Goal: Find specific page/section: Find specific page/section

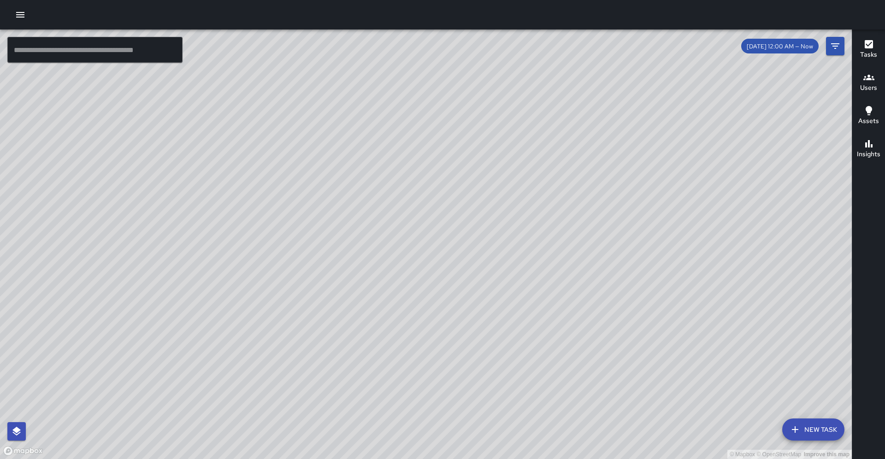
scroll to position [442, 0]
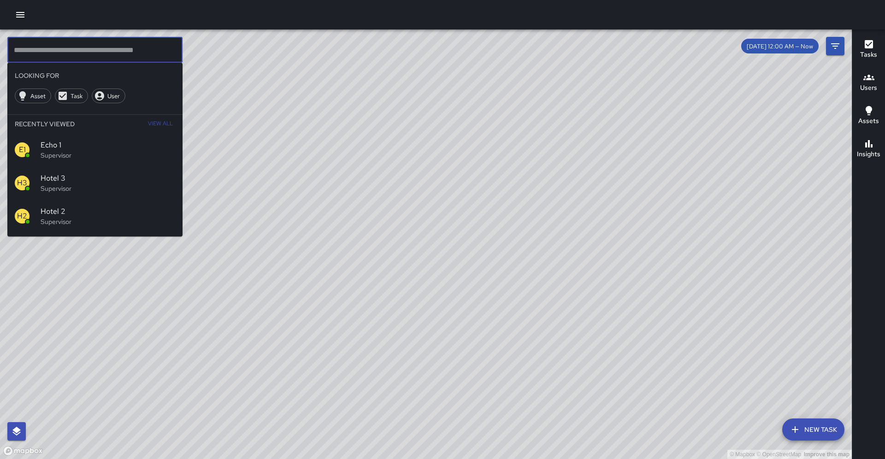
click at [164, 46] on input "text" at bounding box center [94, 50] width 175 height 26
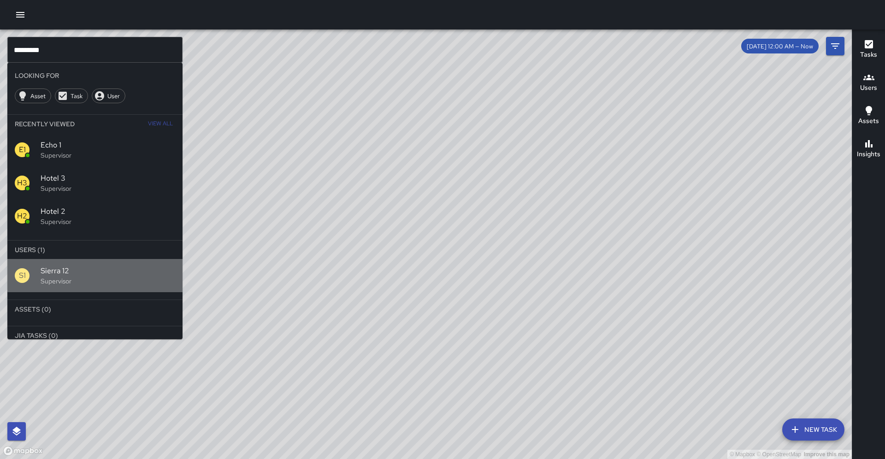
click at [134, 265] on span "Sierra 12" at bounding box center [108, 270] width 135 height 11
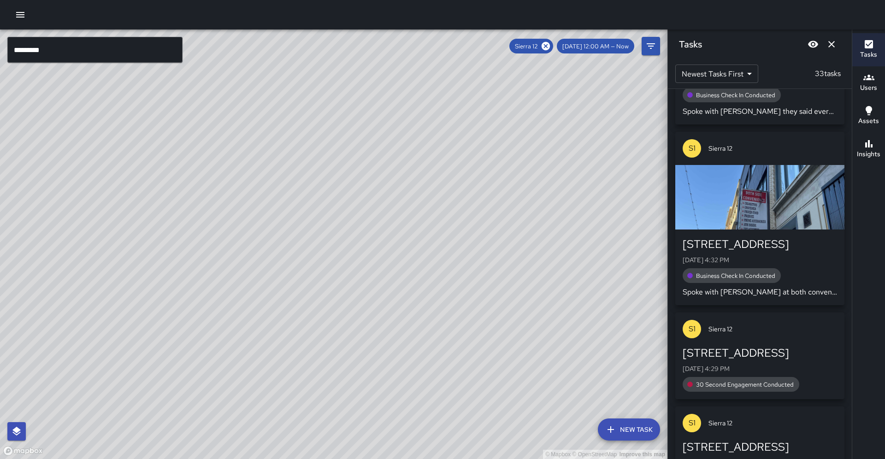
click at [83, 56] on input "*********" at bounding box center [94, 50] width 175 height 26
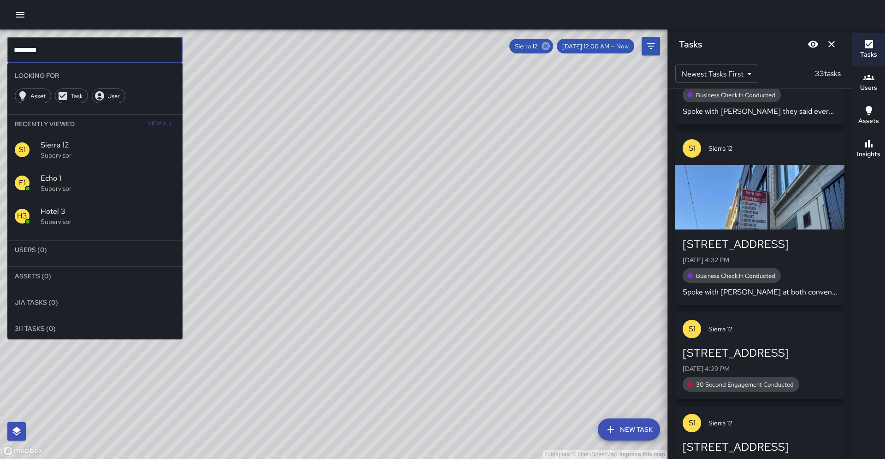
click at [550, 47] on icon at bounding box center [545, 46] width 8 height 8
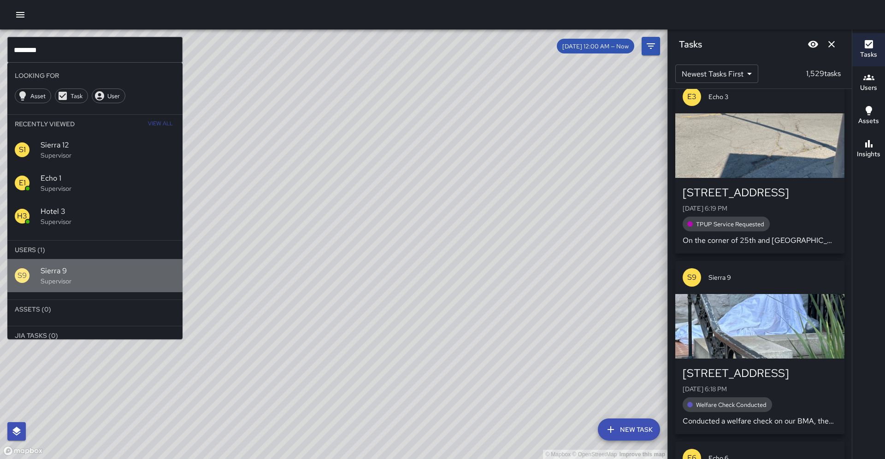
click at [52, 276] on p "Supervisor" at bounding box center [108, 280] width 135 height 9
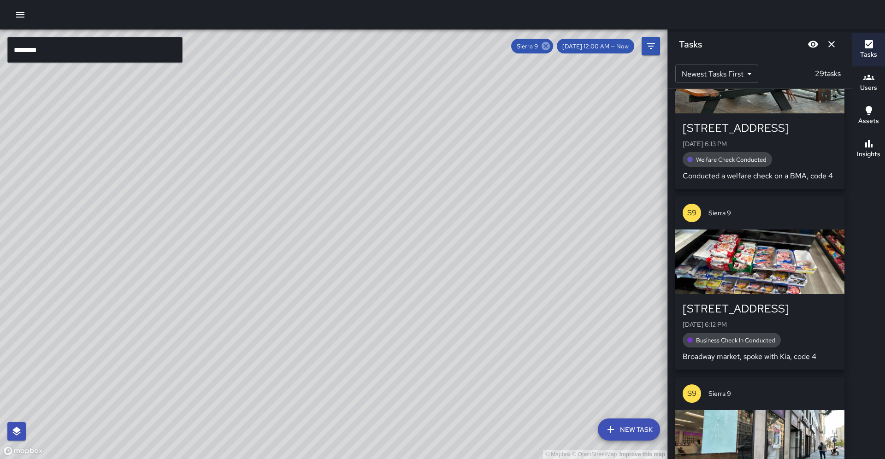
click at [550, 49] on icon at bounding box center [545, 46] width 8 height 8
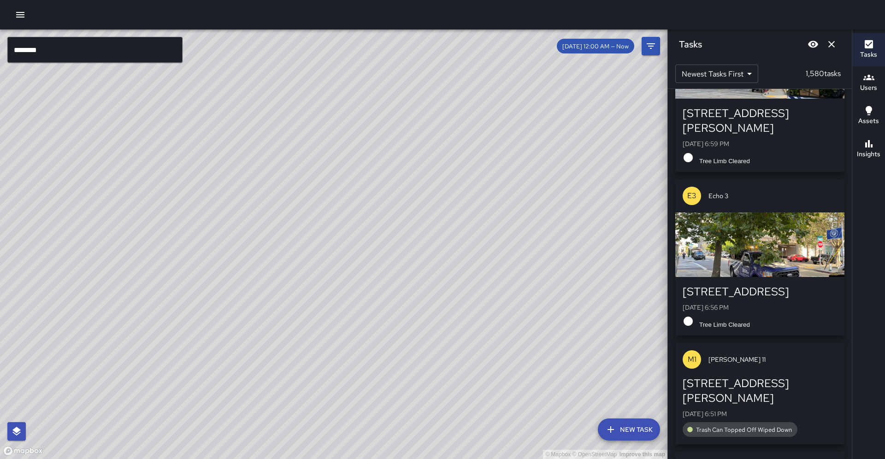
scroll to position [435, 0]
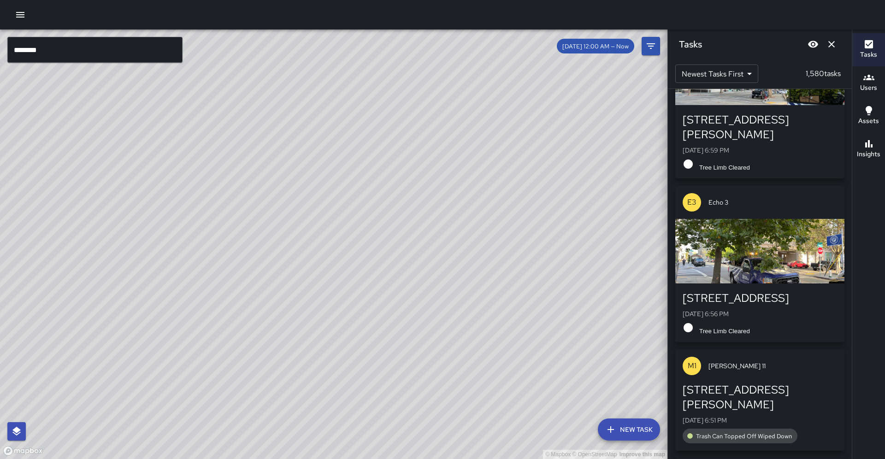
click at [151, 61] on div "© Mapbox © OpenStreetMap Improve this map" at bounding box center [333, 243] width 667 height 429
click at [151, 60] on input "********" at bounding box center [94, 50] width 175 height 26
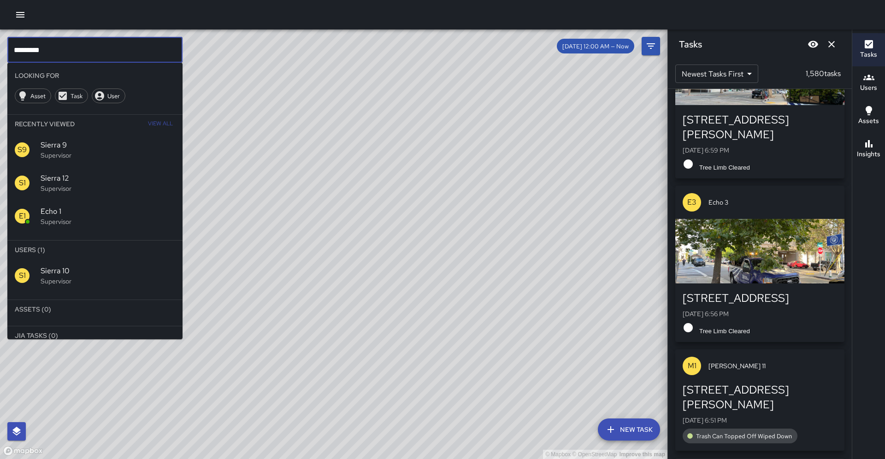
type input "*********"
click at [89, 259] on div "S1 Sierra 10 Supervisor" at bounding box center [94, 275] width 175 height 33
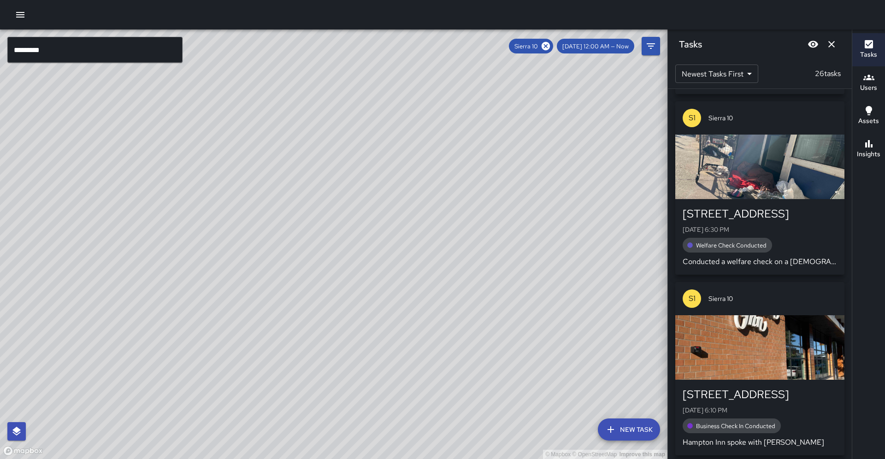
drag, startPoint x: 374, startPoint y: 307, endPoint x: 348, endPoint y: 297, distance: 27.9
click at [376, 270] on div "© Mapbox © OpenStreetMap Improve this map" at bounding box center [333, 243] width 667 height 429
drag, startPoint x: 329, startPoint y: 301, endPoint x: 297, endPoint y: 336, distance: 47.6
click at [297, 336] on div "© Mapbox © OpenStreetMap Improve this map" at bounding box center [333, 243] width 667 height 429
drag, startPoint x: 337, startPoint y: 276, endPoint x: 352, endPoint y: 242, distance: 37.1
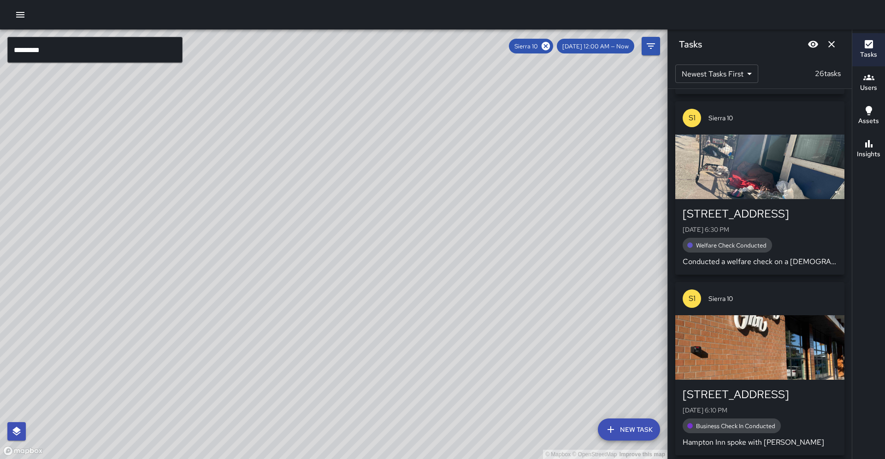
click at [352, 242] on div "© Mapbox © OpenStreetMap Improve this map" at bounding box center [333, 243] width 667 height 429
drag, startPoint x: 272, startPoint y: 344, endPoint x: 281, endPoint y: 331, distance: 15.6
click at [281, 331] on div "© Mapbox © OpenStreetMap Improve this map" at bounding box center [333, 243] width 667 height 429
drag, startPoint x: 247, startPoint y: 350, endPoint x: 265, endPoint y: 298, distance: 54.6
click at [265, 298] on div "© Mapbox © OpenStreetMap Improve this map" at bounding box center [333, 243] width 667 height 429
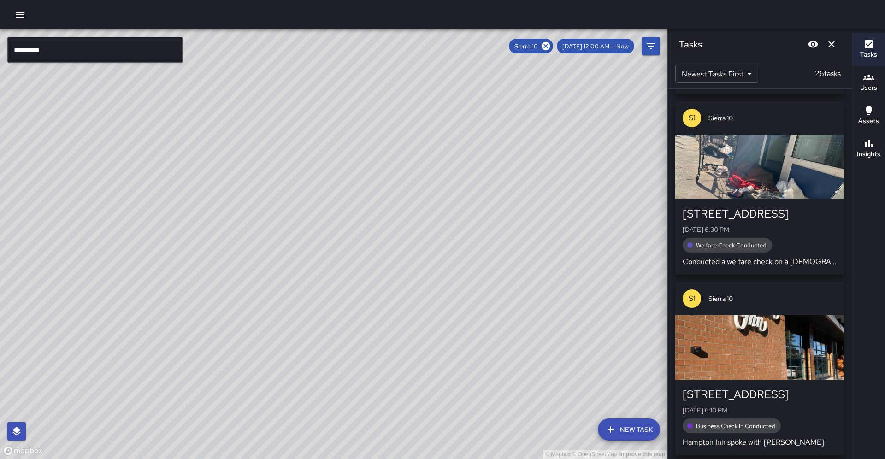
drag, startPoint x: 329, startPoint y: 258, endPoint x: 268, endPoint y: 369, distance: 126.6
click at [268, 370] on div "© Mapbox © OpenStreetMap Improve this map" at bounding box center [333, 243] width 667 height 429
click at [865, 142] on icon "button" at bounding box center [868, 143] width 11 height 11
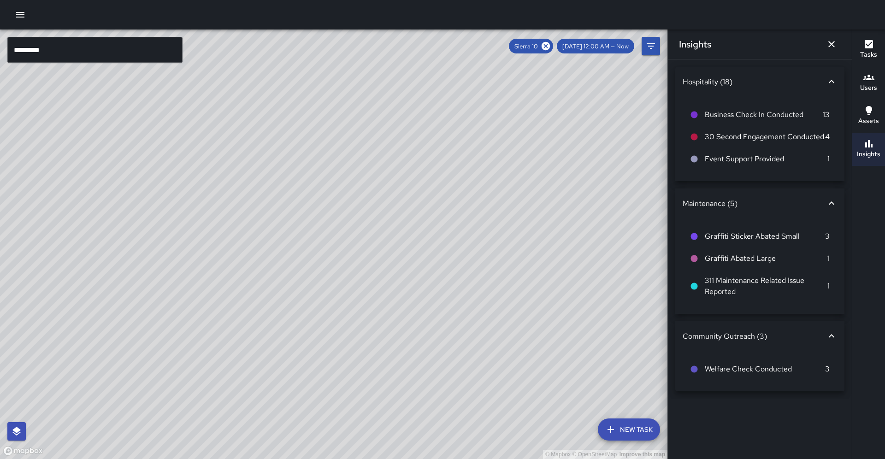
drag, startPoint x: 393, startPoint y: 199, endPoint x: 322, endPoint y: 289, distance: 114.5
click at [348, 278] on div "© Mapbox © OpenStreetMap Improve this map" at bounding box center [333, 243] width 667 height 429
drag, startPoint x: 252, startPoint y: 323, endPoint x: 230, endPoint y: 285, distance: 43.3
click at [294, 239] on div "© Mapbox © OpenStreetMap Improve this map" at bounding box center [333, 243] width 667 height 429
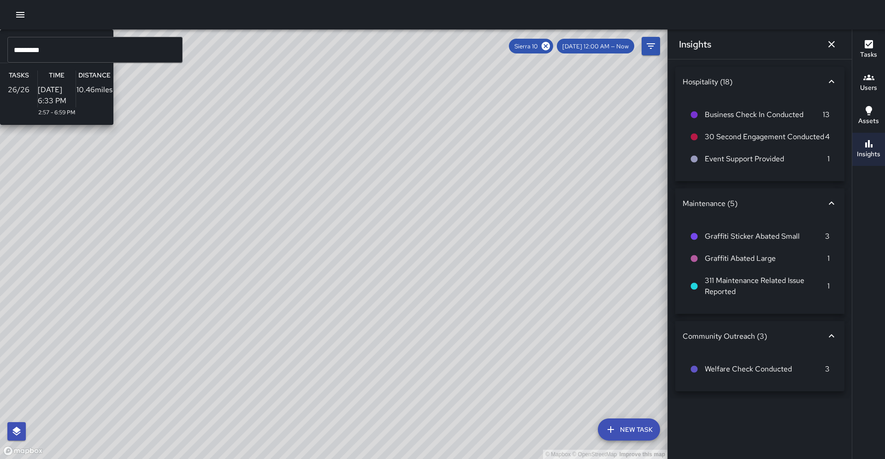
drag, startPoint x: 261, startPoint y: 294, endPoint x: 274, endPoint y: 258, distance: 38.6
click at [274, 258] on div "© Mapbox © OpenStreetMap Improve this map S1 Sierra 10 Supervisor Tasks 26 / 26…" at bounding box center [333, 243] width 667 height 429
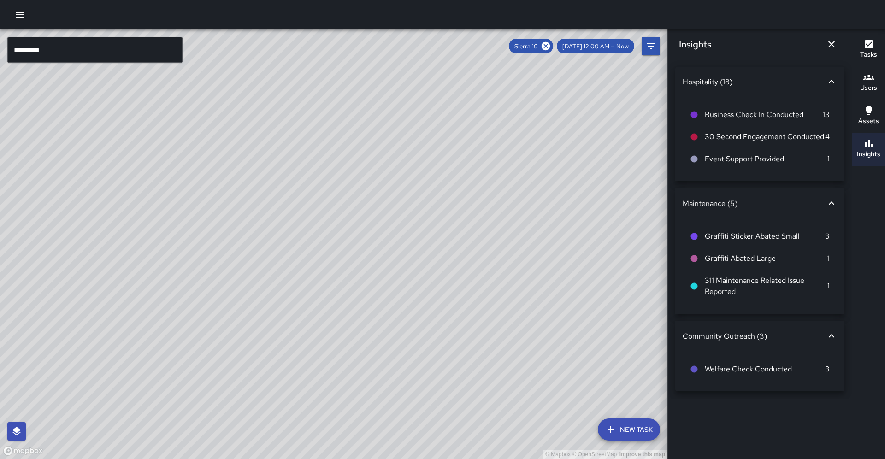
drag, startPoint x: 409, startPoint y: 221, endPoint x: 218, endPoint y: 352, distance: 231.0
click at [236, 373] on div "© Mapbox © OpenStreetMap Improve this map" at bounding box center [333, 243] width 667 height 429
drag, startPoint x: 171, startPoint y: 243, endPoint x: 433, endPoint y: 191, distance: 266.9
click at [436, 189] on div "© Mapbox © OpenStreetMap Improve this map" at bounding box center [333, 243] width 667 height 429
drag, startPoint x: 299, startPoint y: 277, endPoint x: 260, endPoint y: 252, distance: 46.5
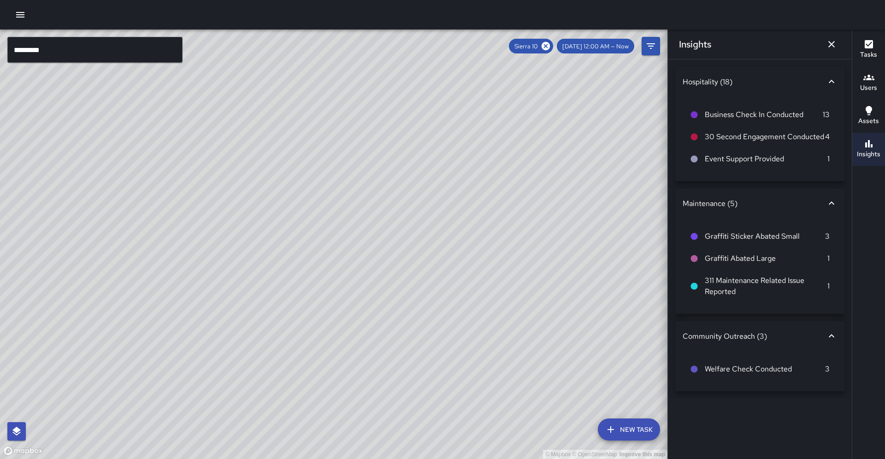
click at [270, 242] on div "© Mapbox © OpenStreetMap Improve this map" at bounding box center [333, 243] width 667 height 429
drag, startPoint x: 303, startPoint y: 266, endPoint x: 300, endPoint y: 225, distance: 41.6
click at [300, 225] on div "© Mapbox © OpenStreetMap Improve this map" at bounding box center [333, 243] width 667 height 429
drag, startPoint x: 304, startPoint y: 251, endPoint x: 299, endPoint y: 230, distance: 21.1
click at [319, 231] on div "© Mapbox © OpenStreetMap Improve this map" at bounding box center [333, 243] width 667 height 429
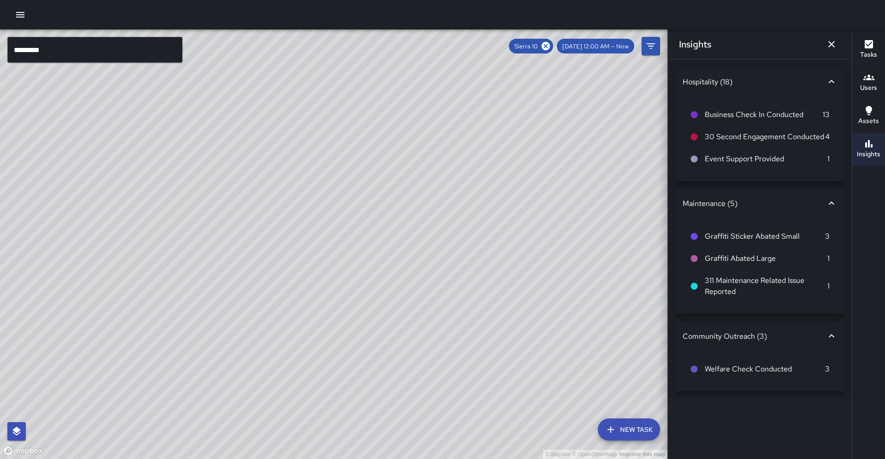
drag, startPoint x: 375, startPoint y: 267, endPoint x: 403, endPoint y: 223, distance: 52.8
click at [403, 223] on div "© Mapbox © OpenStreetMap Improve this map" at bounding box center [333, 243] width 667 height 429
drag, startPoint x: 304, startPoint y: 259, endPoint x: 280, endPoint y: 252, distance: 24.9
click at [309, 249] on div "© Mapbox © OpenStreetMap Improve this map" at bounding box center [333, 243] width 667 height 429
drag, startPoint x: 274, startPoint y: 277, endPoint x: 299, endPoint y: 219, distance: 63.2
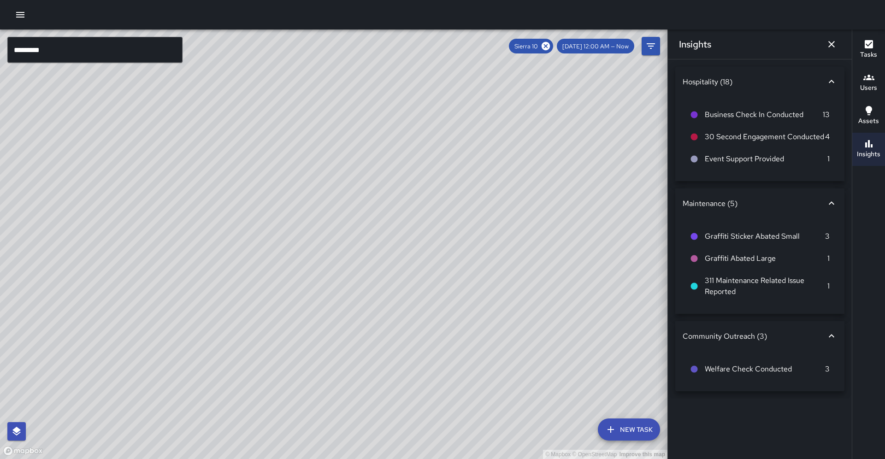
click at [299, 219] on div "© Mapbox © OpenStreetMap Improve this map" at bounding box center [333, 243] width 667 height 429
drag, startPoint x: 416, startPoint y: 206, endPoint x: 393, endPoint y: 183, distance: 32.6
click at [464, 149] on div "© Mapbox © OpenStreetMap Improve this map" at bounding box center [333, 243] width 667 height 429
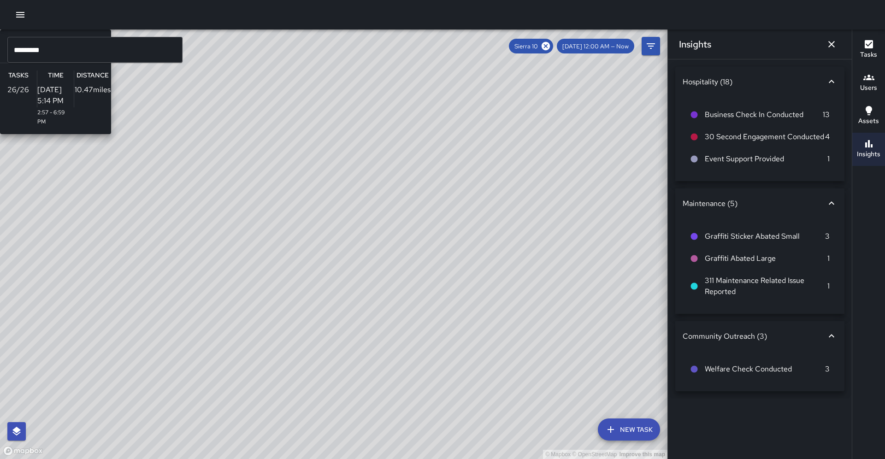
drag, startPoint x: 156, startPoint y: 253, endPoint x: 182, endPoint y: 198, distance: 61.4
click at [182, 198] on div "© Mapbox © OpenStreetMap Improve this map S1 Sierra 10 Supervisor Tasks 26 / 26…" at bounding box center [333, 243] width 667 height 429
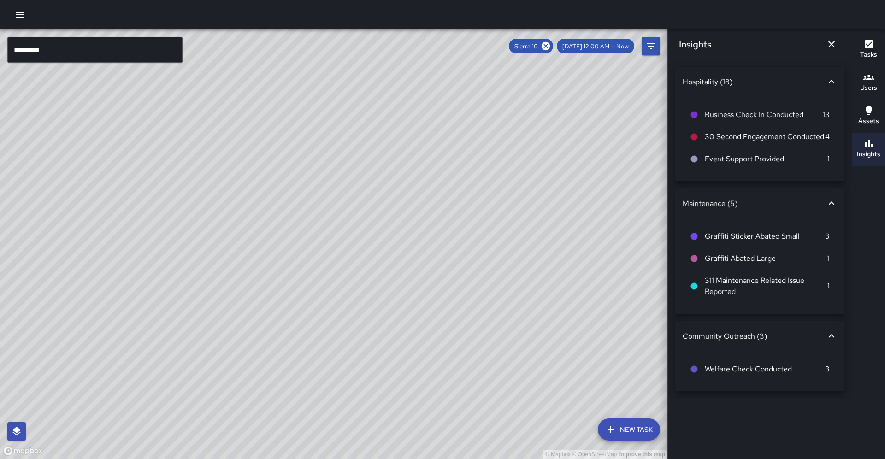
drag, startPoint x: 308, startPoint y: 307, endPoint x: 263, endPoint y: 243, distance: 78.2
click at [263, 243] on div "© Mapbox © OpenStreetMap Improve this map" at bounding box center [333, 243] width 667 height 429
drag, startPoint x: 145, startPoint y: 263, endPoint x: 117, endPoint y: 358, distance: 99.6
click at [117, 358] on div "© Mapbox © OpenStreetMap Improve this map" at bounding box center [333, 243] width 667 height 429
drag, startPoint x: 157, startPoint y: 289, endPoint x: 162, endPoint y: 281, distance: 9.6
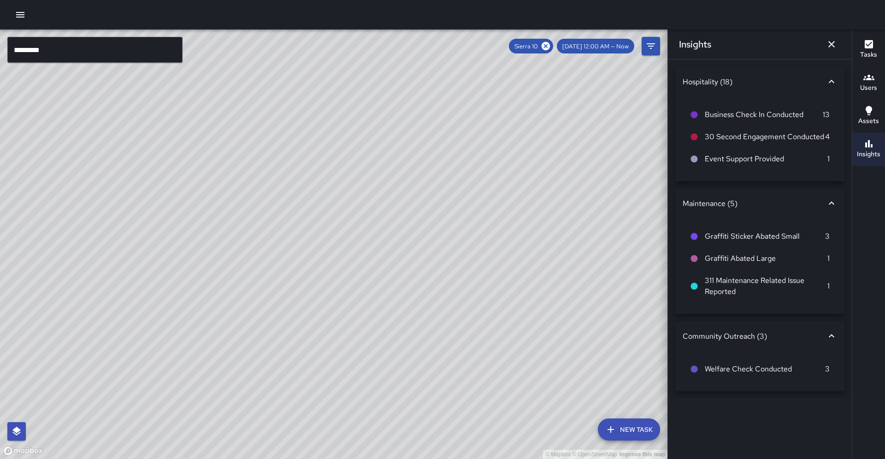
click at [162, 281] on div "© Mapbox © OpenStreetMap Improve this map" at bounding box center [333, 243] width 667 height 429
drag, startPoint x: 322, startPoint y: 240, endPoint x: 341, endPoint y: 240, distance: 18.4
click at [341, 240] on div "© Mapbox © OpenStreetMap Improve this map" at bounding box center [333, 243] width 667 height 429
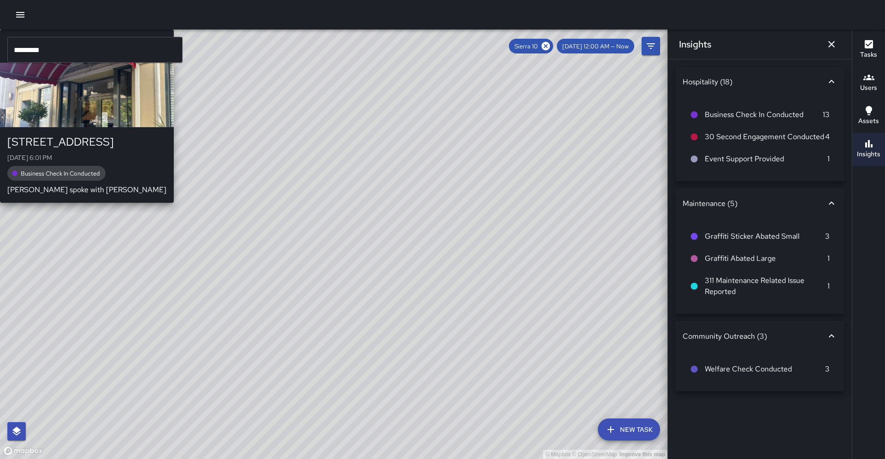
drag, startPoint x: 289, startPoint y: 263, endPoint x: 329, endPoint y: 249, distance: 42.8
click at [329, 249] on div "© Mapbox © OpenStreetMap Improve this map S1 Sierra [STREET_ADDRESS][GEOGRAPHIC…" at bounding box center [333, 243] width 667 height 429
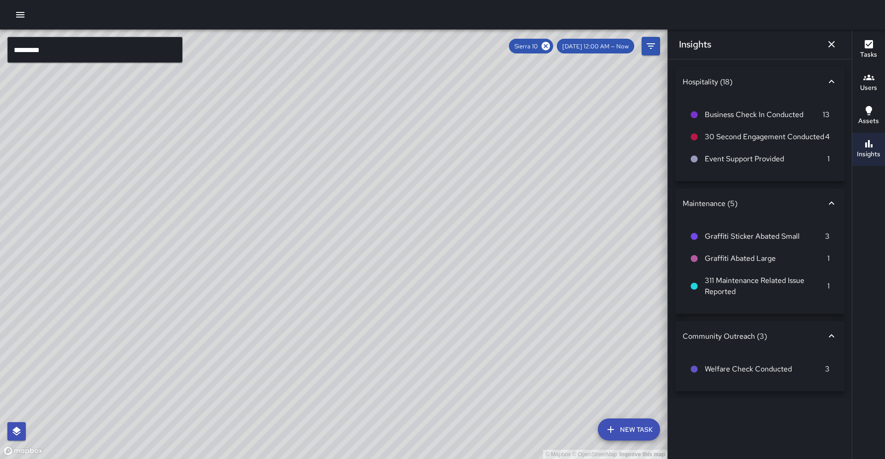
drag, startPoint x: 375, startPoint y: 280, endPoint x: 346, endPoint y: 284, distance: 30.2
click at [377, 277] on div "© Mapbox © OpenStreetMap Improve this map" at bounding box center [333, 243] width 667 height 429
drag, startPoint x: 266, startPoint y: 312, endPoint x: 299, endPoint y: 271, distance: 52.7
click at [299, 271] on div "© Mapbox © OpenStreetMap Improve this map" at bounding box center [333, 243] width 667 height 429
drag, startPoint x: 299, startPoint y: 269, endPoint x: 287, endPoint y: 257, distance: 17.3
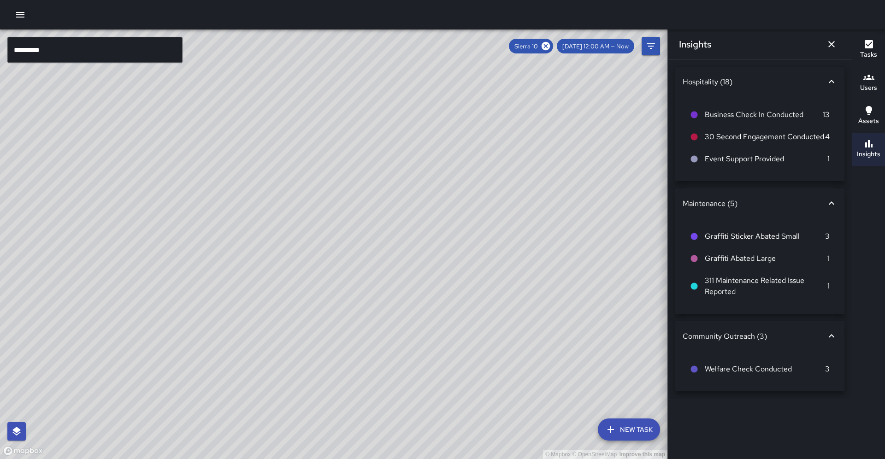
click at [272, 275] on div "© Mapbox © OpenStreetMap Improve this map" at bounding box center [333, 243] width 667 height 429
drag, startPoint x: 258, startPoint y: 301, endPoint x: 327, endPoint y: 226, distance: 101.7
click at [327, 226] on div "© Mapbox © OpenStreetMap Improve this map" at bounding box center [333, 243] width 667 height 429
drag, startPoint x: 301, startPoint y: 219, endPoint x: 287, endPoint y: 247, distance: 31.5
click at [287, 247] on div "© Mapbox © OpenStreetMap Improve this map" at bounding box center [333, 243] width 667 height 429
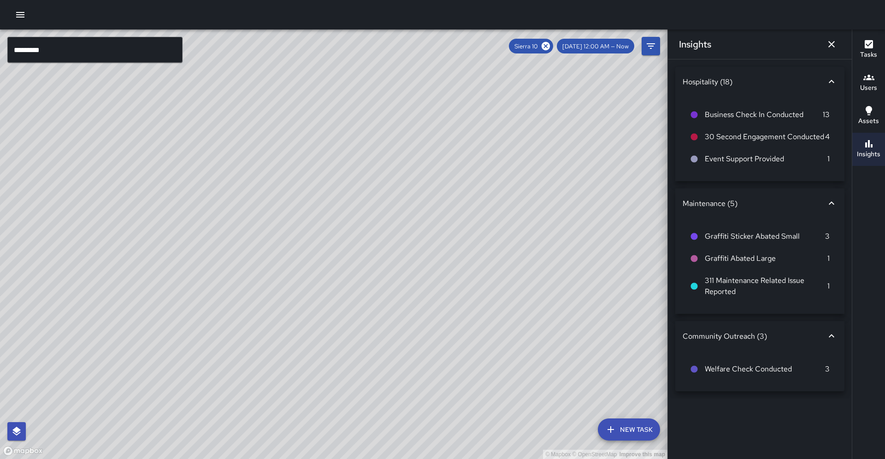
drag, startPoint x: 247, startPoint y: 370, endPoint x: 253, endPoint y: 357, distance: 14.5
click at [253, 357] on div "© Mapbox © OpenStreetMap Improve this map" at bounding box center [333, 243] width 667 height 429
drag, startPoint x: 287, startPoint y: 313, endPoint x: 258, endPoint y: 324, distance: 31.5
click at [258, 324] on div "© Mapbox © OpenStreetMap Improve this map" at bounding box center [333, 243] width 667 height 429
click at [235, 330] on div "© Mapbox © OpenStreetMap Improve this map" at bounding box center [333, 243] width 667 height 429
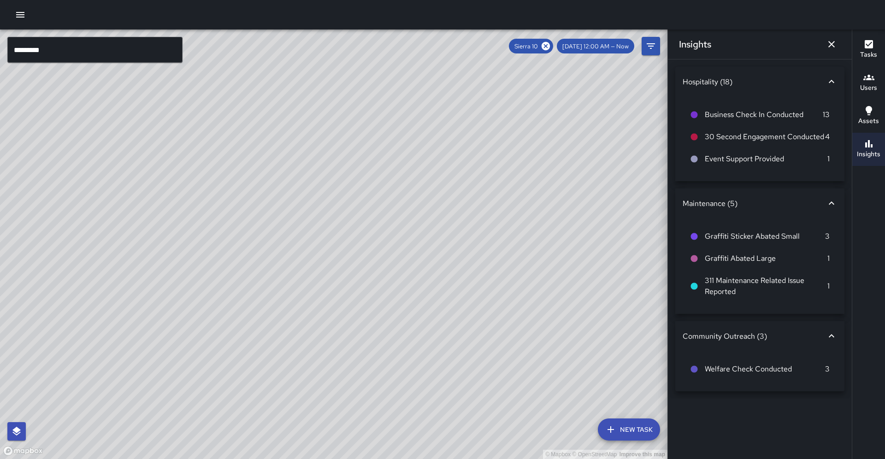
drag, startPoint x: 191, startPoint y: 372, endPoint x: 254, endPoint y: 261, distance: 127.7
click at [254, 261] on div "© Mapbox © OpenStreetMap Improve this map" at bounding box center [333, 243] width 667 height 429
drag, startPoint x: 278, startPoint y: 251, endPoint x: 229, endPoint y: 311, distance: 78.6
click at [229, 311] on div "© Mapbox © OpenStreetMap Improve this map" at bounding box center [333, 243] width 667 height 429
drag, startPoint x: 322, startPoint y: 205, endPoint x: 301, endPoint y: 241, distance: 41.5
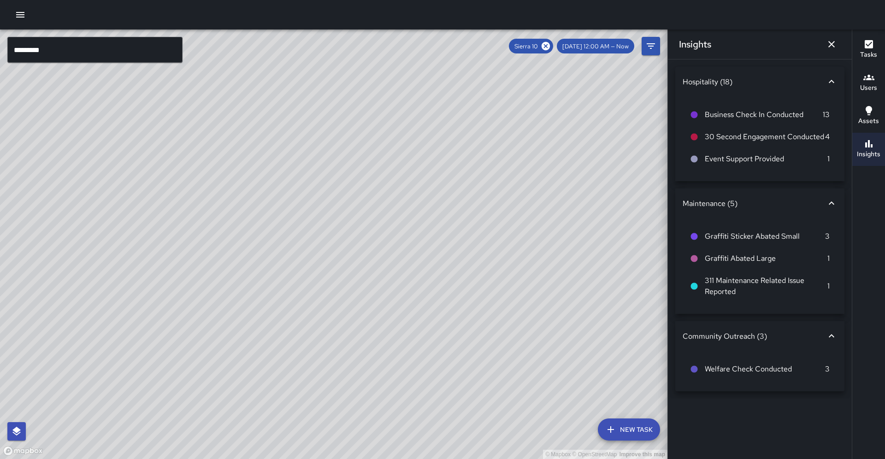
click at [301, 241] on div "© Mapbox © OpenStreetMap Improve this map" at bounding box center [333, 243] width 667 height 429
drag, startPoint x: 304, startPoint y: 223, endPoint x: 301, endPoint y: 229, distance: 6.8
click at [301, 229] on div "© Mapbox © OpenStreetMap Improve this map" at bounding box center [333, 243] width 667 height 429
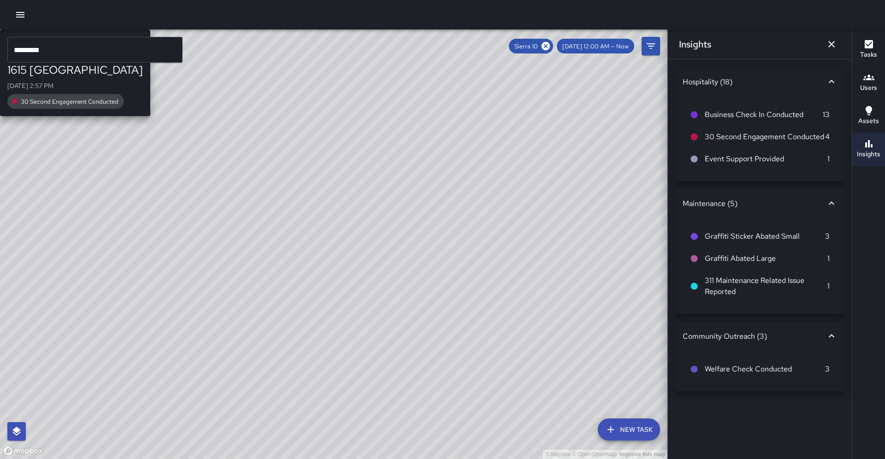
click at [241, 229] on div "© Mapbox © OpenStreetMap Improve this map S1 Sierra [GEOGRAPHIC_DATA][STREET_AD…" at bounding box center [333, 243] width 667 height 429
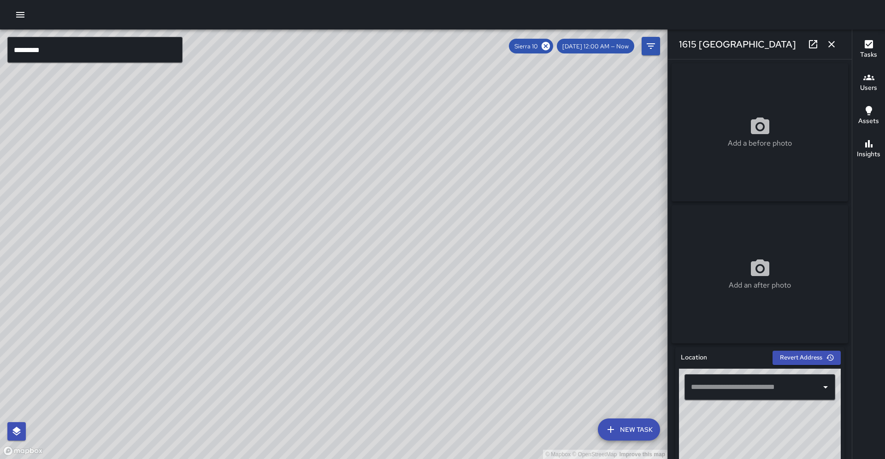
click at [241, 229] on div "© Mapbox © OpenStreetMap Improve this map" at bounding box center [333, 243] width 667 height 429
type input "**********"
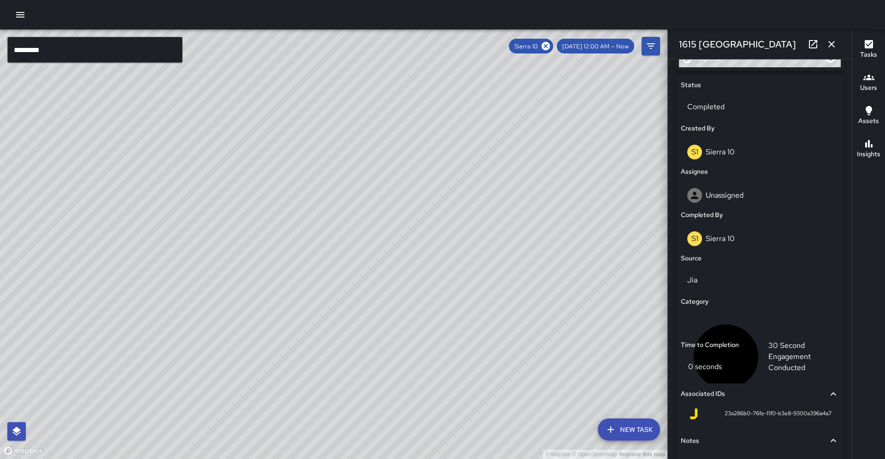
scroll to position [458, 0]
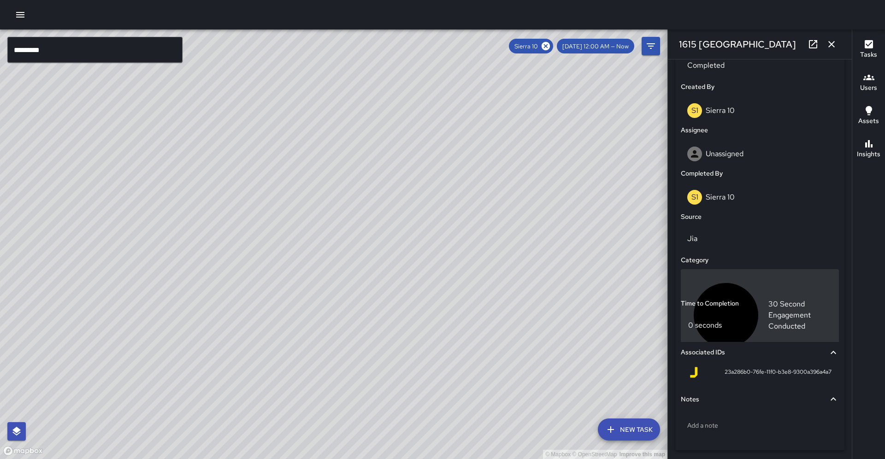
click at [777, 269] on div "30 Second Engagement Conducted" at bounding box center [759, 315] width 158 height 92
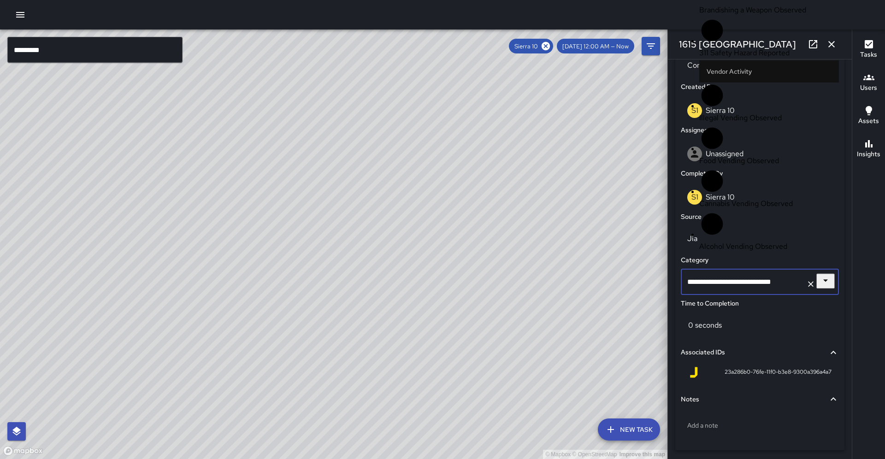
scroll to position [362, 0]
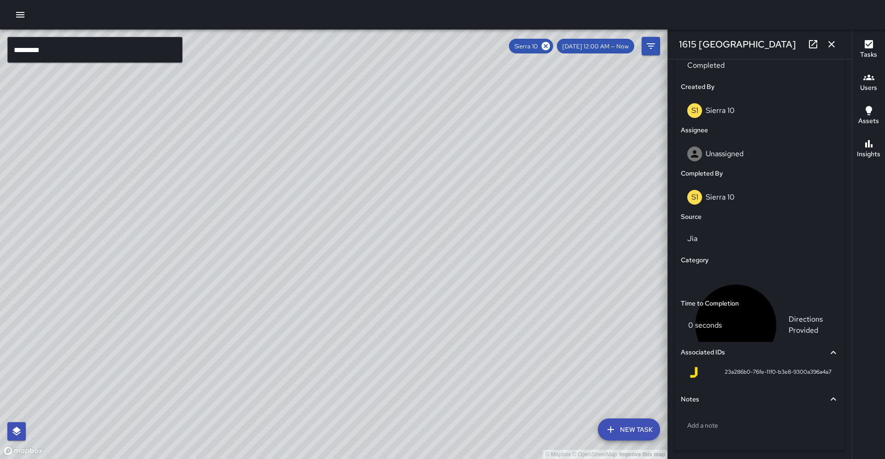
click at [602, 264] on div "© Mapbox © OpenStreetMap Improve this map" at bounding box center [333, 243] width 667 height 429
click at [838, 49] on button "button" at bounding box center [831, 44] width 18 height 18
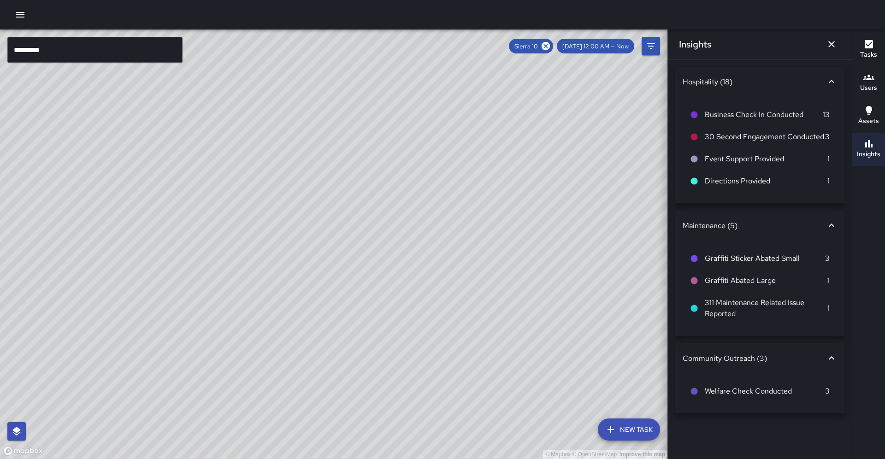
drag, startPoint x: 476, startPoint y: 197, endPoint x: 457, endPoint y: 126, distance: 73.5
click at [457, 126] on div "© Mapbox © OpenStreetMap Improve this map" at bounding box center [333, 243] width 667 height 429
drag, startPoint x: 464, startPoint y: 157, endPoint x: 423, endPoint y: 153, distance: 40.7
click at [423, 153] on div "© Mapbox © OpenStreetMap Improve this map" at bounding box center [333, 243] width 667 height 429
drag, startPoint x: 368, startPoint y: 181, endPoint x: 358, endPoint y: 125, distance: 56.6
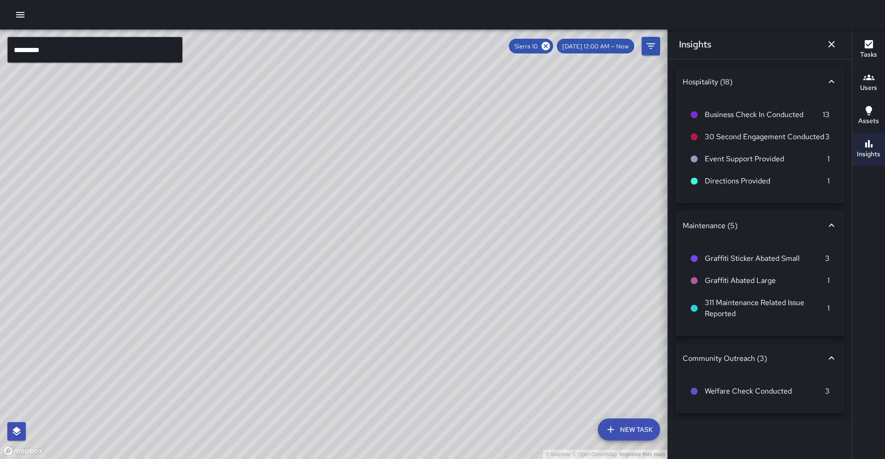
click at [360, 123] on div "© Mapbox © OpenStreetMap Improve this map" at bounding box center [333, 243] width 667 height 429
click at [828, 42] on icon "Dismiss" at bounding box center [831, 44] width 11 height 11
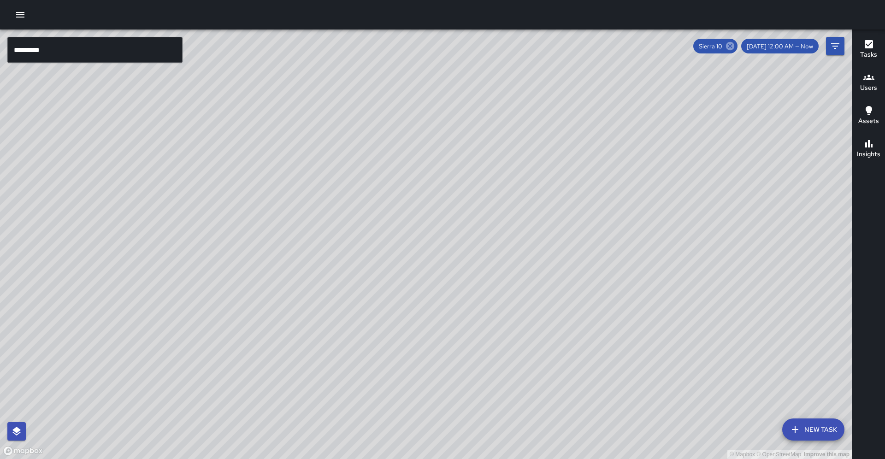
click at [735, 47] on icon at bounding box center [730, 46] width 10 height 10
drag, startPoint x: 579, startPoint y: 120, endPoint x: 510, endPoint y: 187, distance: 95.8
click at [510, 187] on div "© Mapbox © OpenStreetMap Improve this map" at bounding box center [425, 243] width 851 height 429
drag, startPoint x: 491, startPoint y: 186, endPoint x: 394, endPoint y: 254, distance: 118.6
click at [488, 158] on div "© Mapbox © OpenStreetMap Improve this map" at bounding box center [425, 243] width 851 height 429
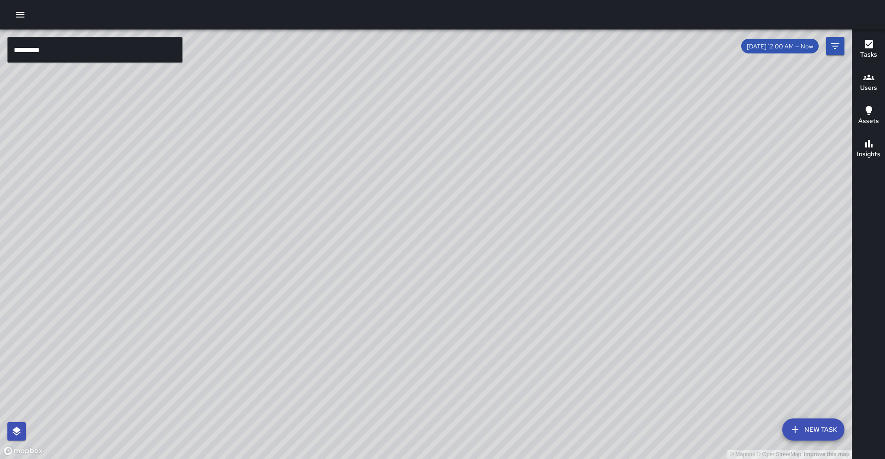
drag, startPoint x: 287, startPoint y: 314, endPoint x: 371, endPoint y: 277, distance: 91.6
click at [387, 266] on div "© Mapbox © OpenStreetMap Improve this map" at bounding box center [425, 243] width 851 height 429
drag, startPoint x: 300, startPoint y: 307, endPoint x: 330, endPoint y: 294, distance: 32.6
click at [337, 293] on div "© Mapbox © OpenStreetMap Improve this map" at bounding box center [425, 243] width 851 height 429
drag, startPoint x: 397, startPoint y: 260, endPoint x: 279, endPoint y: 351, distance: 149.2
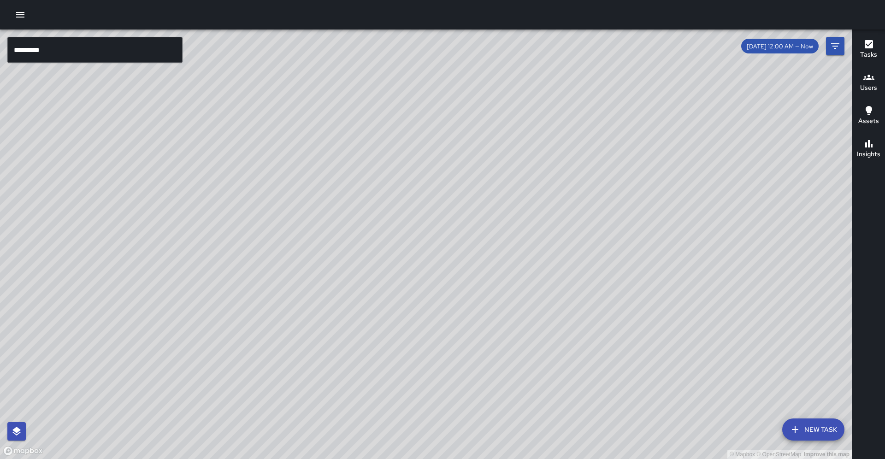
click at [281, 353] on div "© Mapbox © OpenStreetMap Improve this map" at bounding box center [425, 243] width 851 height 429
drag, startPoint x: 283, startPoint y: 330, endPoint x: 338, endPoint y: 332, distance: 54.4
click at [338, 332] on div "© Mapbox © OpenStreetMap Improve this map" at bounding box center [425, 243] width 851 height 429
drag, startPoint x: 281, startPoint y: 341, endPoint x: 397, endPoint y: 319, distance: 117.8
click at [401, 317] on div "© Mapbox © OpenStreetMap Improve this map" at bounding box center [425, 243] width 851 height 429
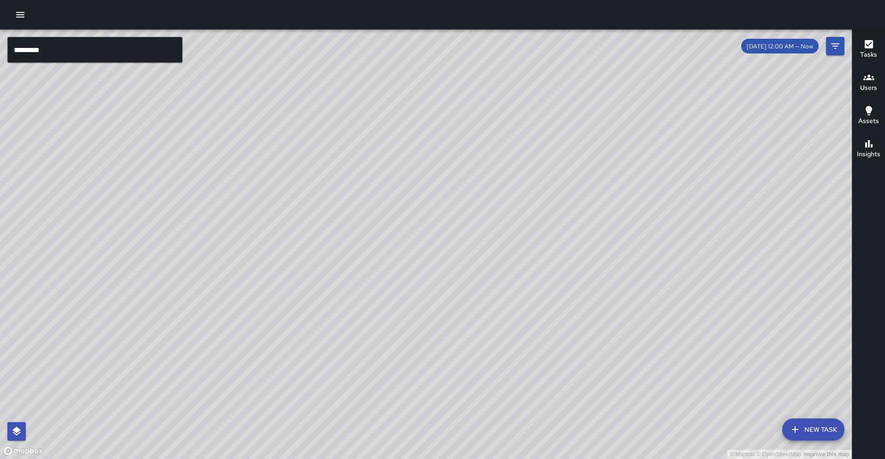
click at [47, 46] on input "*********" at bounding box center [94, 50] width 175 height 26
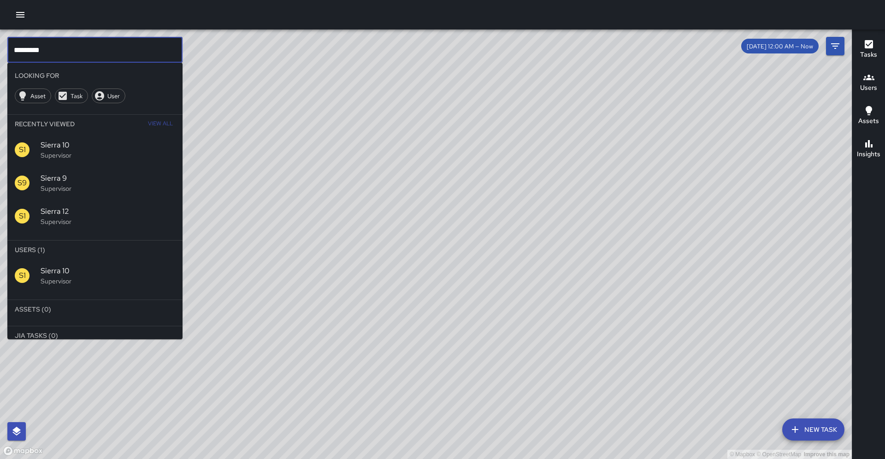
click at [64, 265] on span "Sierra 10" at bounding box center [108, 270] width 135 height 11
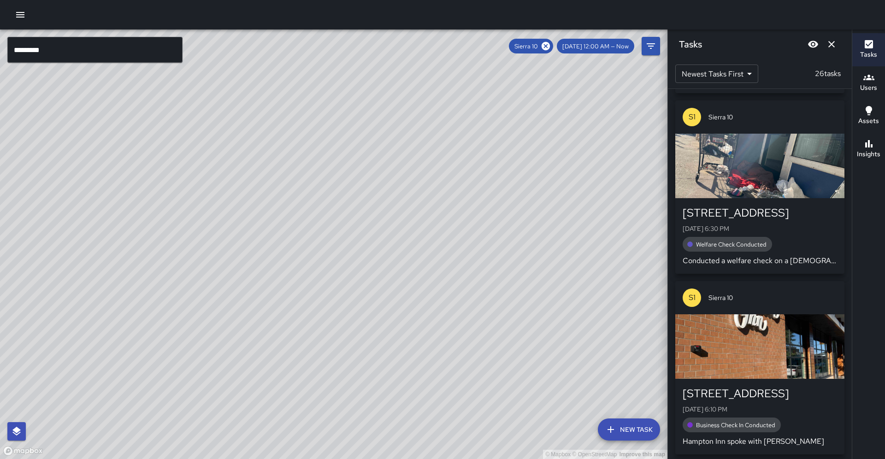
click at [229, 246] on div "© Mapbox © OpenStreetMap Improve this map" at bounding box center [333, 243] width 667 height 429
click at [73, 54] on input "*********" at bounding box center [94, 50] width 175 height 26
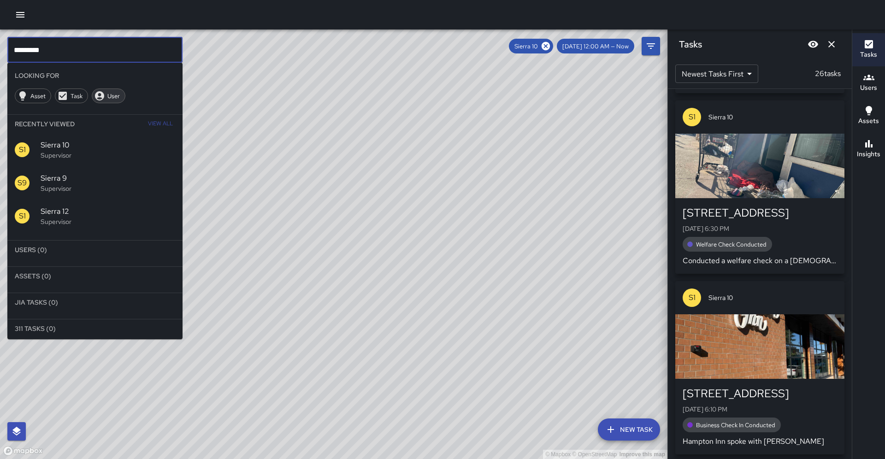
scroll to position [0, 0]
click at [96, 88] on div "User" at bounding box center [109, 95] width 34 height 15
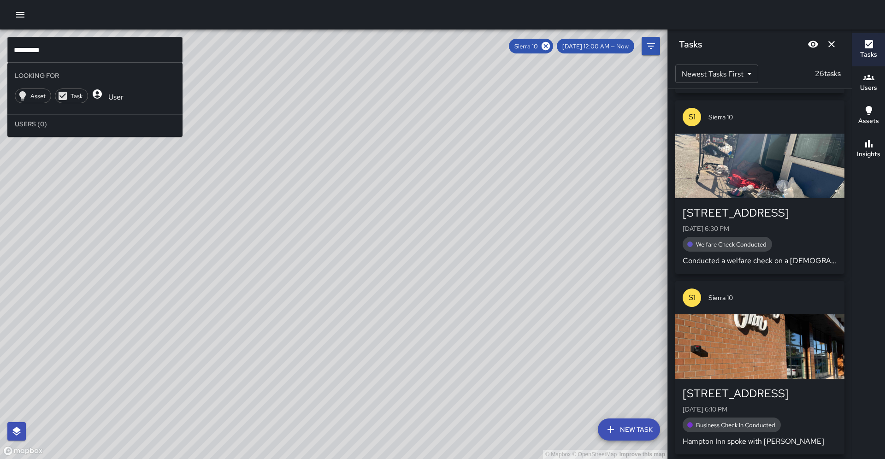
scroll to position [0, 0]
click at [30, 92] on span "Asset" at bounding box center [37, 96] width 25 height 8
drag, startPoint x: 125, startPoint y: 85, endPoint x: 101, endPoint y: 89, distance: 23.8
click at [125, 85] on div "Asset Task User" at bounding box center [71, 96] width 129 height 22
click at [106, 92] on span "User" at bounding box center [117, 96] width 23 height 8
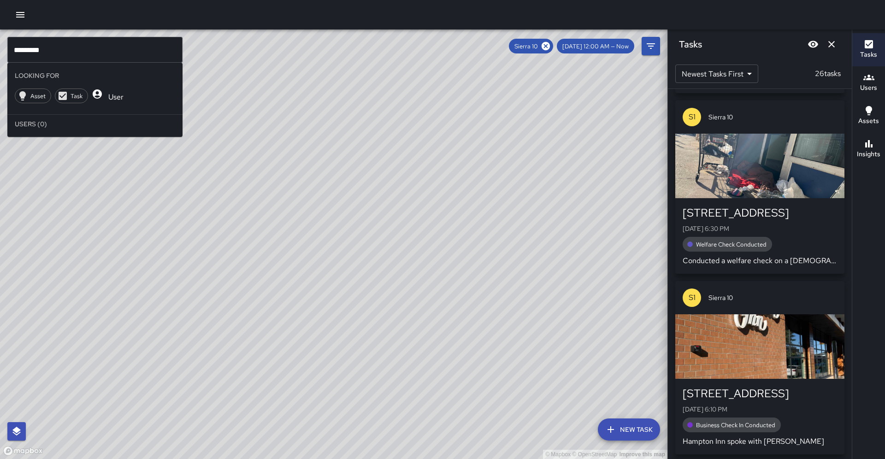
click at [34, 118] on li "Users (0)" at bounding box center [94, 124] width 175 height 18
drag, startPoint x: 69, startPoint y: 59, endPoint x: 69, endPoint y: 52, distance: 6.5
click at [69, 59] on input "*********" at bounding box center [94, 50] width 175 height 26
click at [69, 52] on input "*********" at bounding box center [94, 50] width 175 height 26
click at [62, 90] on icon at bounding box center [62, 95] width 11 height 11
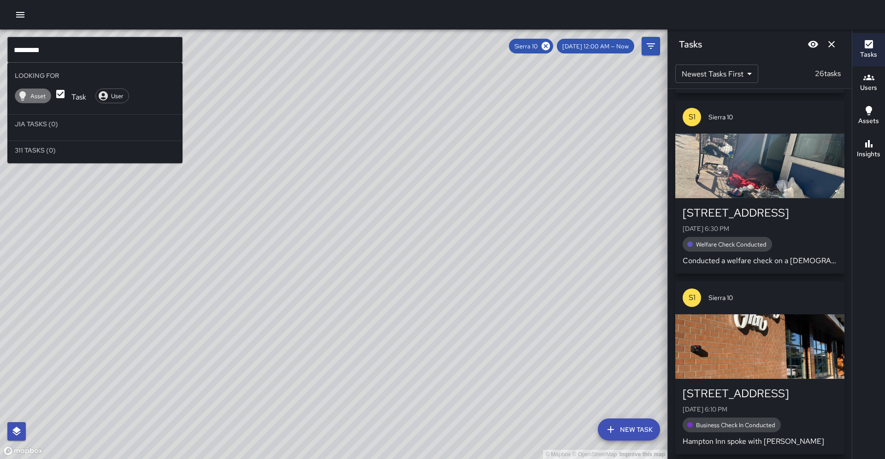
click at [39, 97] on div "Asset" at bounding box center [33, 95] width 36 height 15
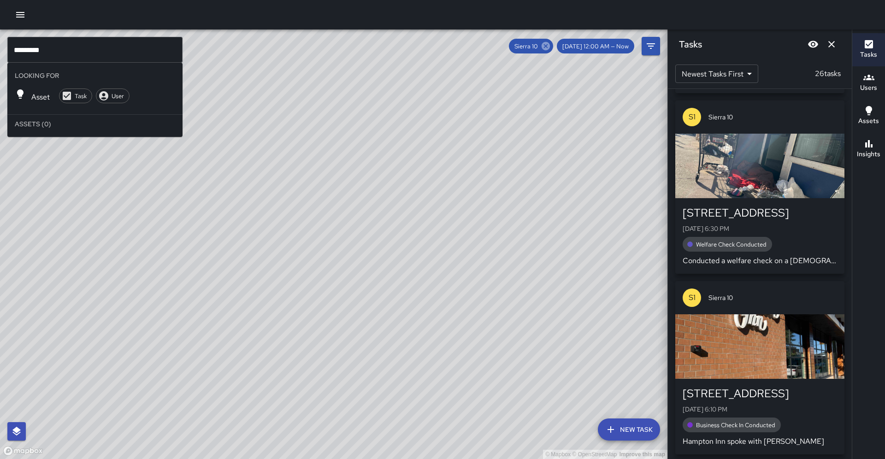
click at [550, 45] on icon at bounding box center [545, 46] width 8 height 8
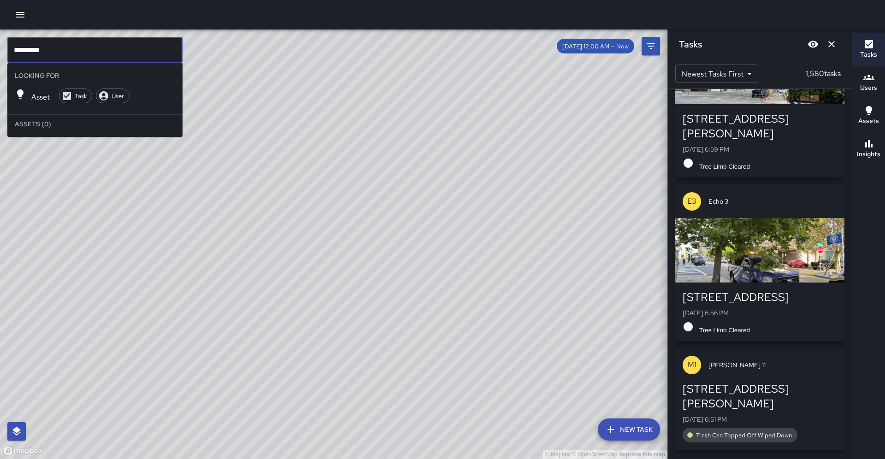
click at [148, 55] on input "*********" at bounding box center [94, 50] width 175 height 26
drag, startPoint x: 102, startPoint y: 94, endPoint x: 96, endPoint y: 80, distance: 15.5
click at [102, 94] on div "User" at bounding box center [113, 95] width 34 height 15
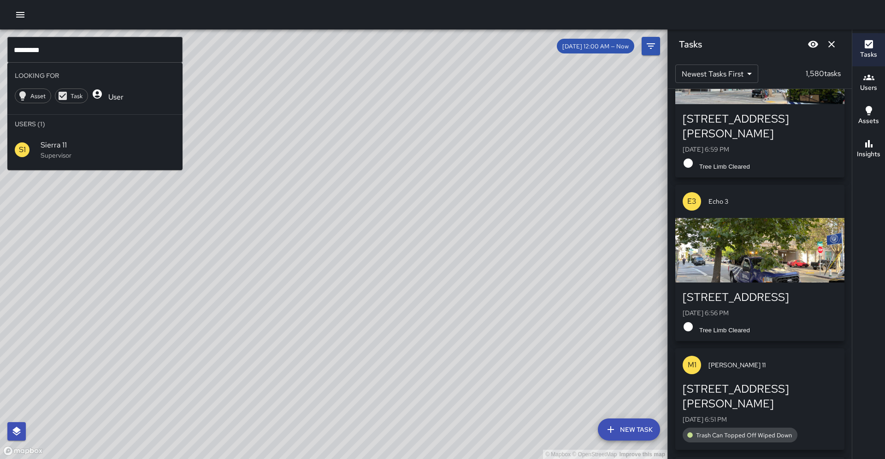
click at [47, 140] on span "Sierra 11" at bounding box center [108, 145] width 135 height 11
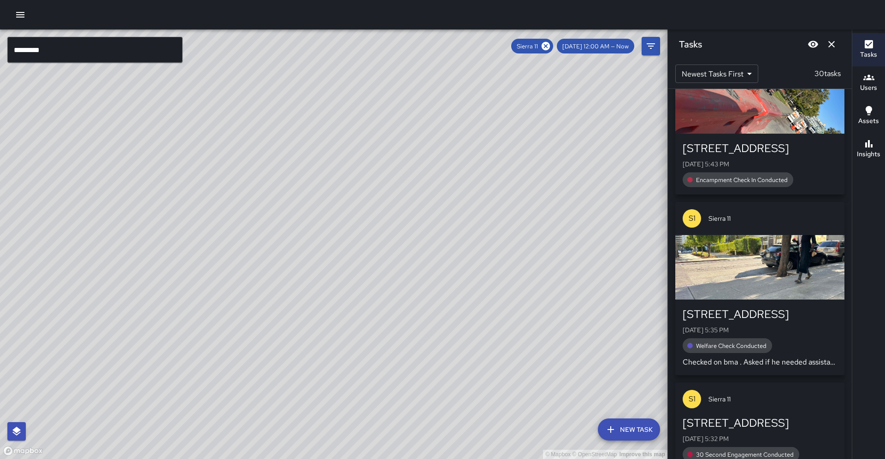
drag, startPoint x: 248, startPoint y: 135, endPoint x: 193, endPoint y: 264, distance: 141.0
click at [189, 268] on div "© Mapbox © OpenStreetMap Improve this map" at bounding box center [333, 243] width 667 height 429
drag, startPoint x: 293, startPoint y: 184, endPoint x: 279, endPoint y: 238, distance: 55.8
click at [267, 243] on div "© Mapbox © OpenStreetMap Improve this map" at bounding box center [333, 243] width 667 height 429
drag, startPoint x: 349, startPoint y: 276, endPoint x: 352, endPoint y: 267, distance: 8.7
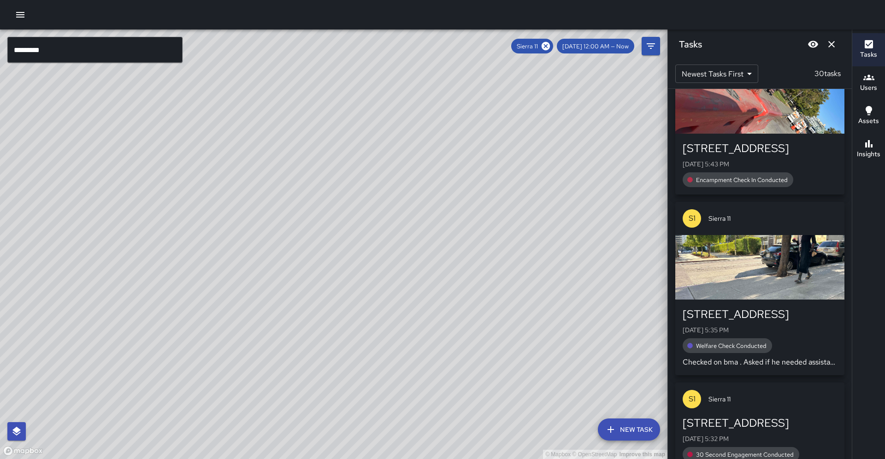
click at [352, 267] on div "© Mapbox © OpenStreetMap Improve this map" at bounding box center [333, 243] width 667 height 429
drag, startPoint x: 293, startPoint y: 307, endPoint x: 314, endPoint y: 262, distance: 49.7
click at [314, 262] on div "© Mapbox © OpenStreetMap Improve this map" at bounding box center [333, 243] width 667 height 429
drag, startPoint x: 314, startPoint y: 309, endPoint x: 268, endPoint y: 358, distance: 67.8
click at [268, 358] on div "© Mapbox © OpenStreetMap Improve this map" at bounding box center [333, 243] width 667 height 429
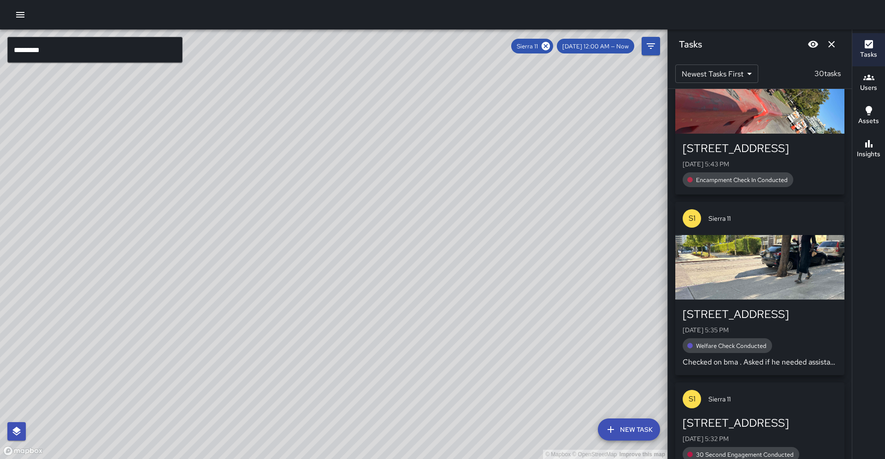
drag, startPoint x: 214, startPoint y: 312, endPoint x: 223, endPoint y: 324, distance: 14.8
click at [215, 324] on div "© Mapbox © OpenStreetMap Improve this map" at bounding box center [333, 243] width 667 height 429
click at [871, 145] on icon "button" at bounding box center [868, 143] width 11 height 11
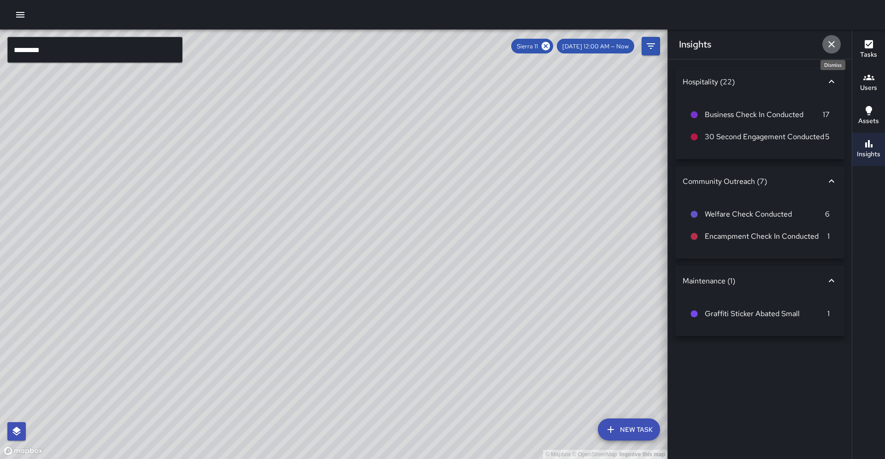
click at [833, 44] on icon "Dismiss" at bounding box center [831, 44] width 11 height 11
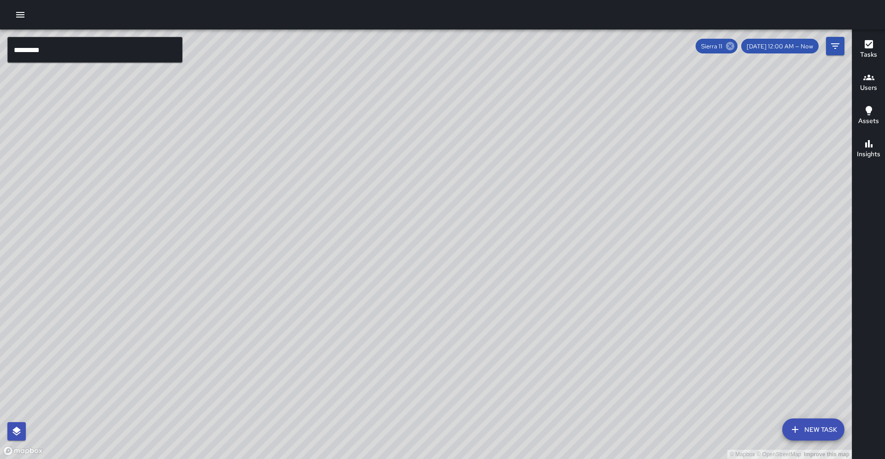
click at [734, 46] on icon at bounding box center [730, 46] width 8 height 8
drag, startPoint x: 524, startPoint y: 148, endPoint x: 578, endPoint y: 72, distance: 93.5
click at [598, 58] on div "© Mapbox © OpenStreetMap Improve this map" at bounding box center [425, 243] width 851 height 429
drag, startPoint x: 502, startPoint y: 188, endPoint x: 518, endPoint y: 120, distance: 70.5
click at [530, 119] on div "© Mapbox © OpenStreetMap Improve this map" at bounding box center [425, 243] width 851 height 429
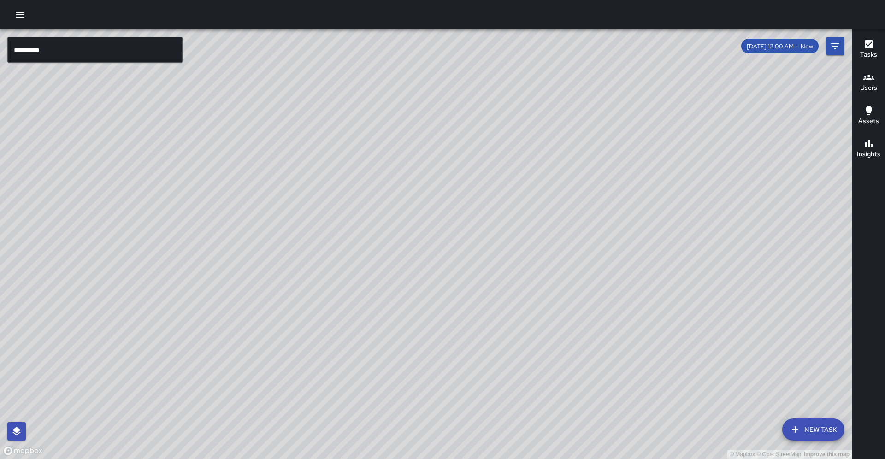
drag, startPoint x: 445, startPoint y: 196, endPoint x: 467, endPoint y: 138, distance: 62.1
click at [469, 133] on div "© Mapbox © OpenStreetMap Improve this map" at bounding box center [425, 243] width 851 height 429
drag, startPoint x: 404, startPoint y: 204, endPoint x: 304, endPoint y: 260, distance: 114.7
click at [299, 268] on div "© Mapbox © OpenStreetMap Improve this map M4 [PERSON_NAME] [GEOGRAPHIC_DATA][ST…" at bounding box center [425, 243] width 851 height 429
drag, startPoint x: 369, startPoint y: 115, endPoint x: 346, endPoint y: 169, distance: 58.6
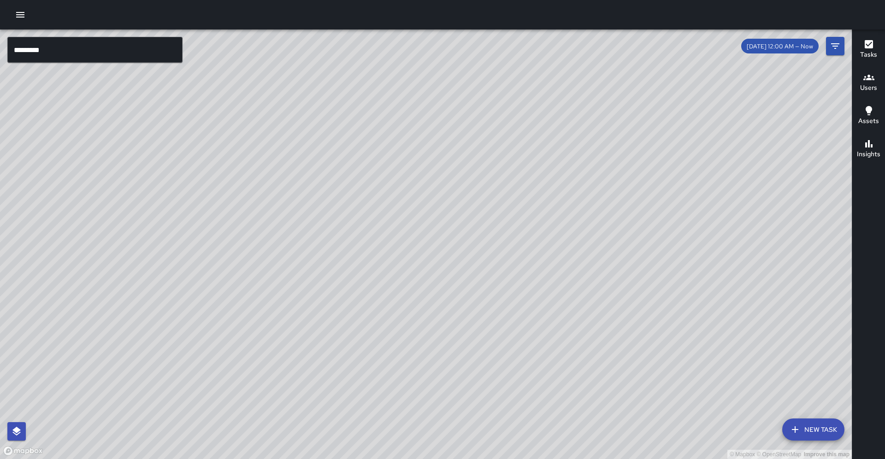
click at [350, 174] on div "© Mapbox © OpenStreetMap Improve this map" at bounding box center [425, 243] width 851 height 429
drag, startPoint x: 167, startPoint y: 279, endPoint x: 147, endPoint y: 349, distance: 72.5
click at [206, 184] on div "© Mapbox © OpenStreetMap Improve this map" at bounding box center [425, 243] width 851 height 429
drag, startPoint x: 209, startPoint y: 403, endPoint x: 253, endPoint y: 385, distance: 47.6
click at [253, 385] on div "© Mapbox © OpenStreetMap Improve this map" at bounding box center [425, 243] width 851 height 429
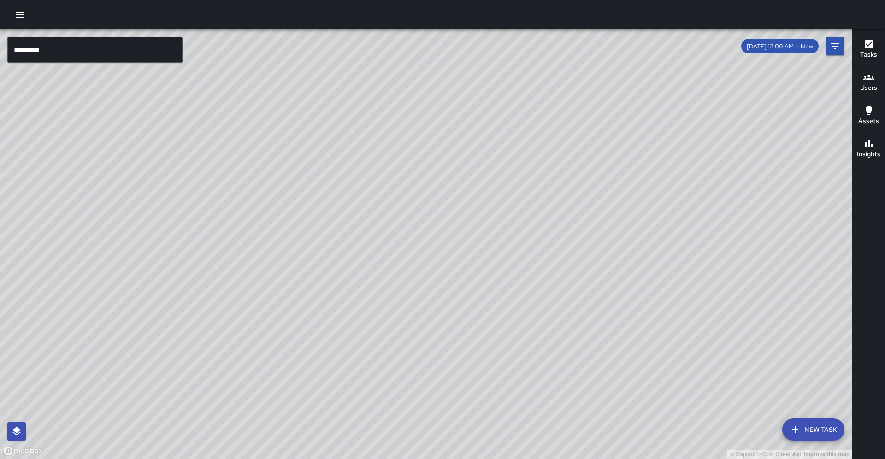
click at [312, 359] on div "© Mapbox © OpenStreetMap Improve this map" at bounding box center [425, 243] width 851 height 429
drag, startPoint x: 310, startPoint y: 356, endPoint x: 301, endPoint y: 325, distance: 32.1
click at [301, 325] on div "© Mapbox © OpenStreetMap Improve this map" at bounding box center [425, 243] width 851 height 429
drag, startPoint x: 349, startPoint y: 170, endPoint x: 344, endPoint y: 182, distance: 13.7
click at [344, 182] on div "© Mapbox © OpenStreetMap Improve this map" at bounding box center [425, 243] width 851 height 429
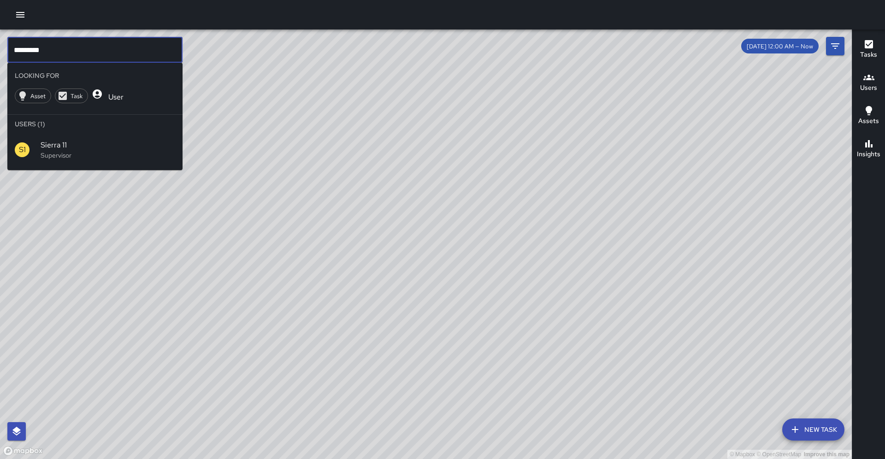
click at [56, 46] on input "*********" at bounding box center [94, 50] width 175 height 26
type input "*********"
click at [51, 151] on p "Supervisor" at bounding box center [108, 155] width 135 height 9
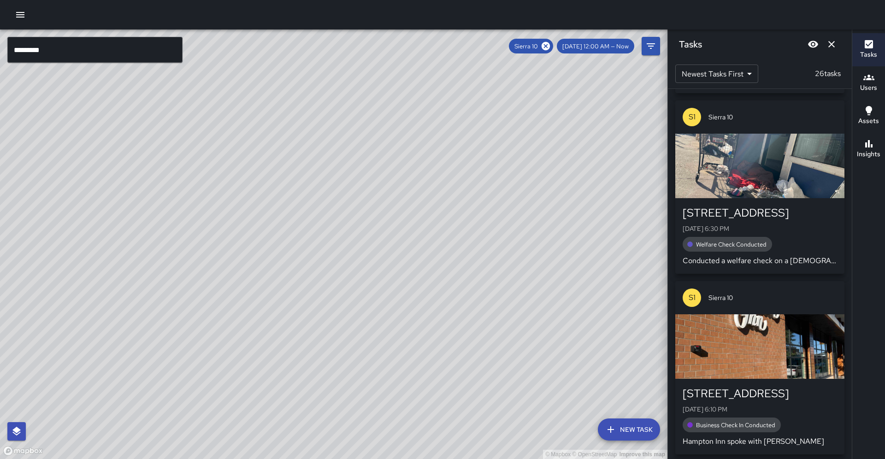
drag, startPoint x: 215, startPoint y: 238, endPoint x: 260, endPoint y: 227, distance: 46.5
click at [260, 227] on div "© Mapbox © OpenStreetMap Improve this map" at bounding box center [333, 243] width 667 height 429
drag, startPoint x: 197, startPoint y: 232, endPoint x: 249, endPoint y: 174, distance: 78.6
click at [249, 174] on div "© Mapbox © OpenStreetMap Improve this map" at bounding box center [333, 243] width 667 height 429
click at [884, 163] on button "Insights" at bounding box center [868, 149] width 33 height 33
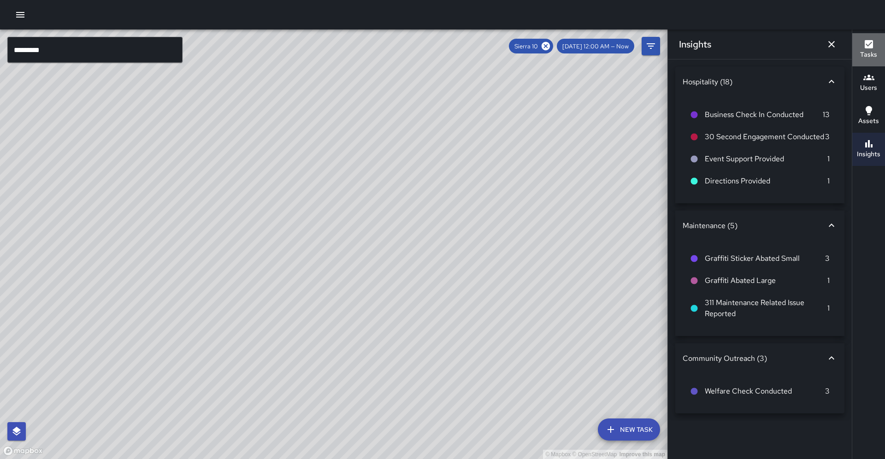
drag, startPoint x: 868, startPoint y: 48, endPoint x: 851, endPoint y: 63, distance: 22.2
click at [868, 48] on icon "button" at bounding box center [868, 44] width 8 height 8
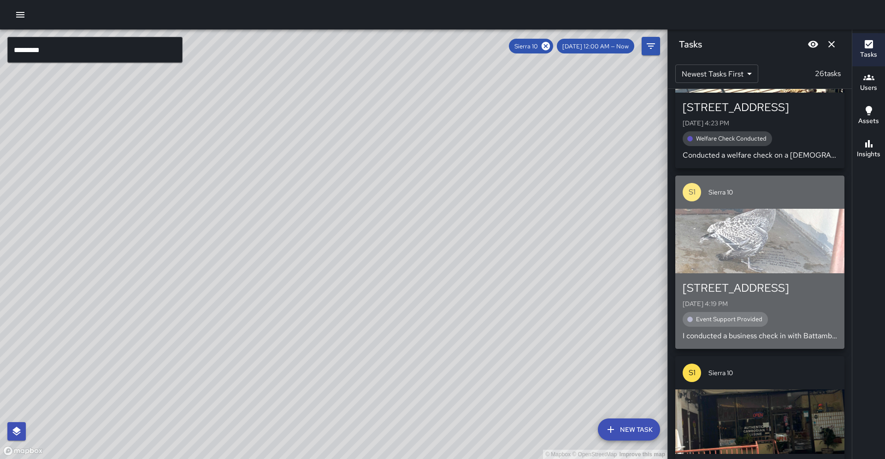
scroll to position [2767, 0]
click at [781, 208] on div "button" at bounding box center [759, 240] width 169 height 64
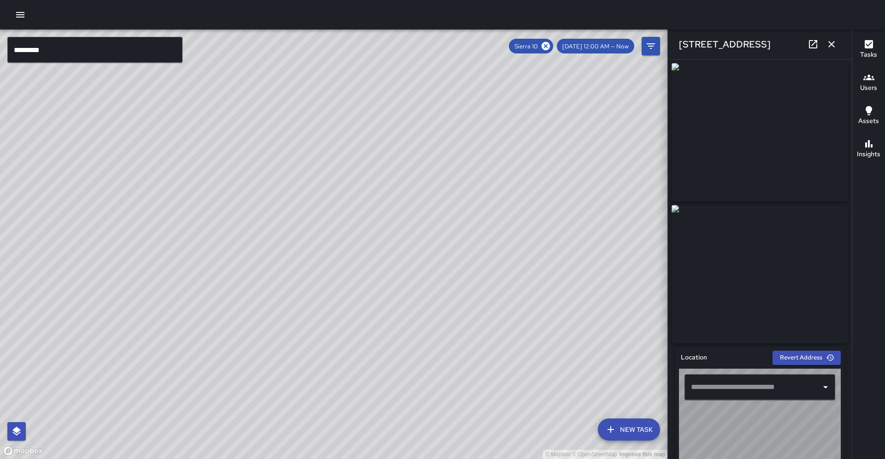
type input "**********"
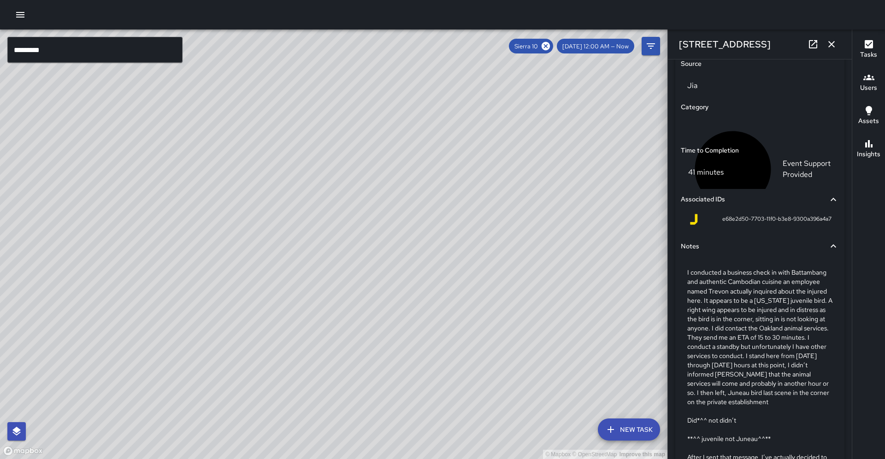
scroll to position [622, 0]
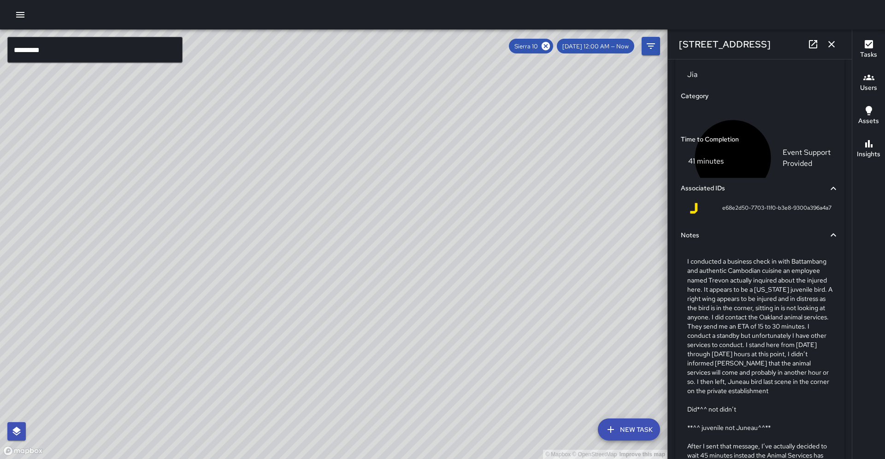
drag, startPoint x: 833, startPoint y: 46, endPoint x: 788, endPoint y: 130, distance: 95.2
click at [833, 46] on icon "button" at bounding box center [831, 44] width 6 height 6
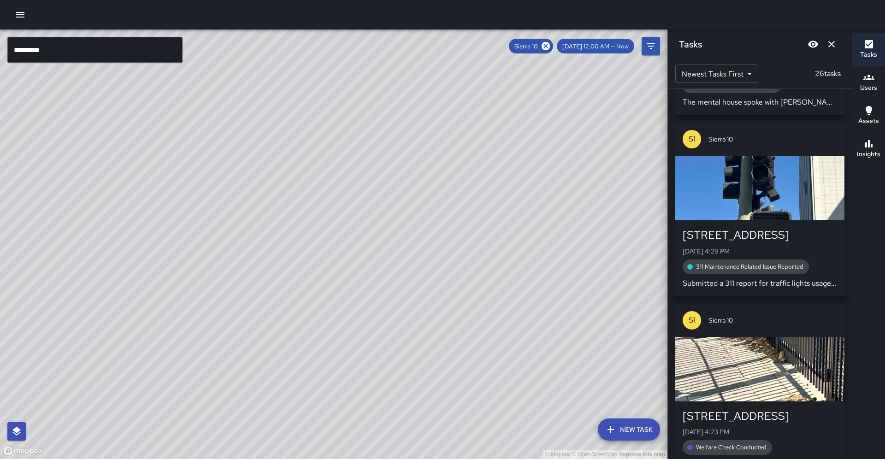
scroll to position [2456, 0]
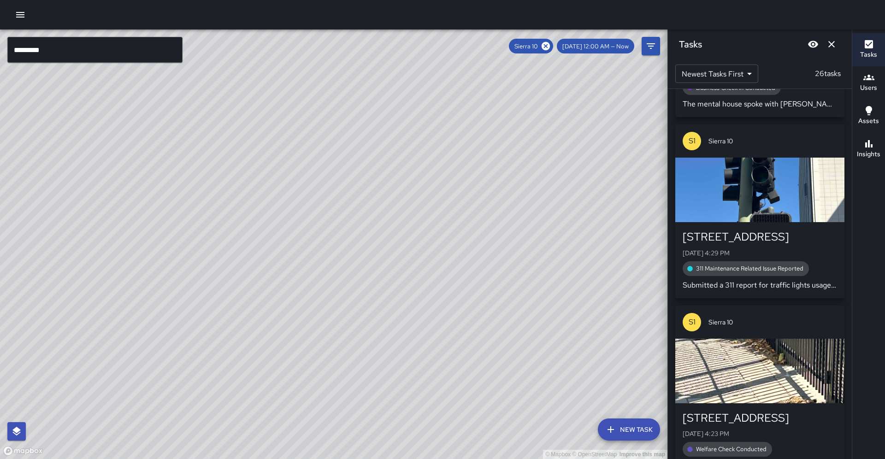
click at [876, 158] on button "Insights" at bounding box center [868, 149] width 33 height 33
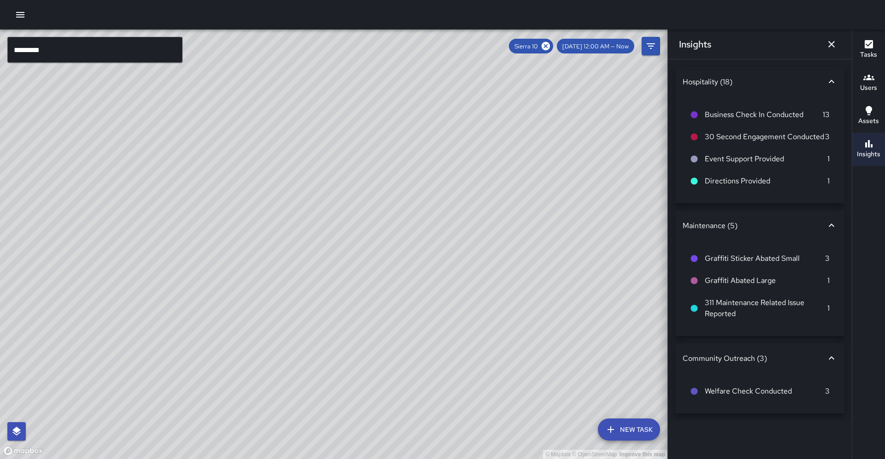
drag, startPoint x: 505, startPoint y: 216, endPoint x: 342, endPoint y: 312, distance: 189.8
click at [342, 312] on div "© Mapbox © OpenStreetMap Improve this map" at bounding box center [333, 243] width 667 height 429
drag, startPoint x: 436, startPoint y: 258, endPoint x: 408, endPoint y: 280, distance: 35.4
click at [408, 280] on div "© Mapbox © OpenStreetMap Improve this map" at bounding box center [333, 243] width 667 height 429
click at [834, 45] on icon "Dismiss" at bounding box center [831, 44] width 11 height 11
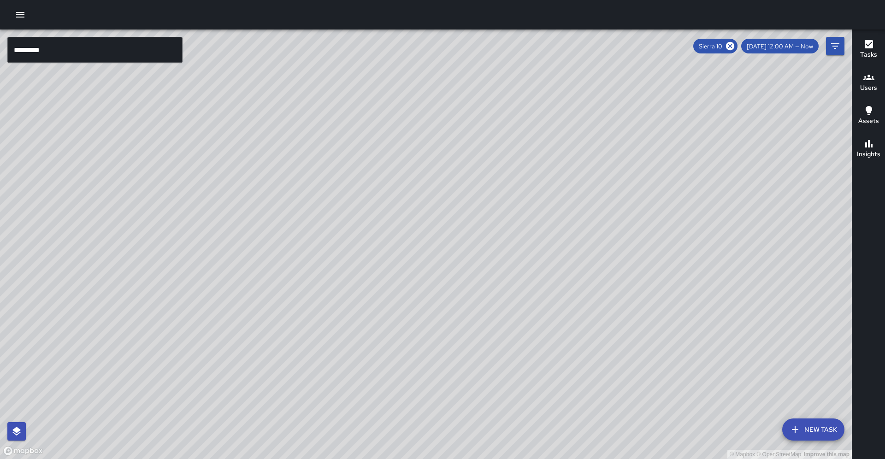
drag, startPoint x: 465, startPoint y: 158, endPoint x: 252, endPoint y: 317, distance: 265.5
click at [252, 317] on div "© Mapbox © OpenStreetMap Improve this map" at bounding box center [425, 243] width 851 height 429
drag, startPoint x: 296, startPoint y: 270, endPoint x: 355, endPoint y: 206, distance: 86.1
click at [355, 206] on div "© Mapbox © OpenStreetMap Improve this map" at bounding box center [425, 243] width 851 height 429
drag, startPoint x: 308, startPoint y: 289, endPoint x: 389, endPoint y: 139, distance: 170.7
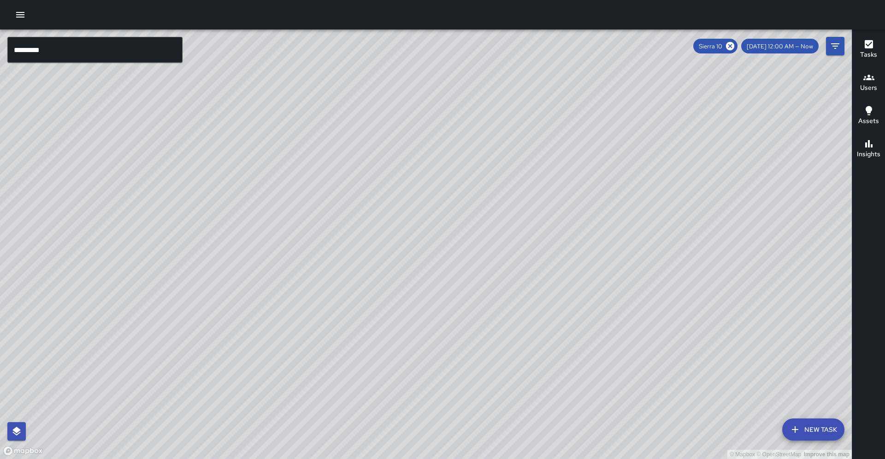
click at [389, 139] on div "© Mapbox © OpenStreetMap Improve this map" at bounding box center [425, 243] width 851 height 429
drag, startPoint x: 344, startPoint y: 208, endPoint x: 344, endPoint y: 216, distance: 7.4
click at [344, 216] on div "© Mapbox © OpenStreetMap Improve this map" at bounding box center [425, 243] width 851 height 429
drag, startPoint x: 341, startPoint y: 240, endPoint x: 370, endPoint y: 199, distance: 51.0
click at [370, 199] on div "© Mapbox © OpenStreetMap Improve this map" at bounding box center [425, 243] width 851 height 429
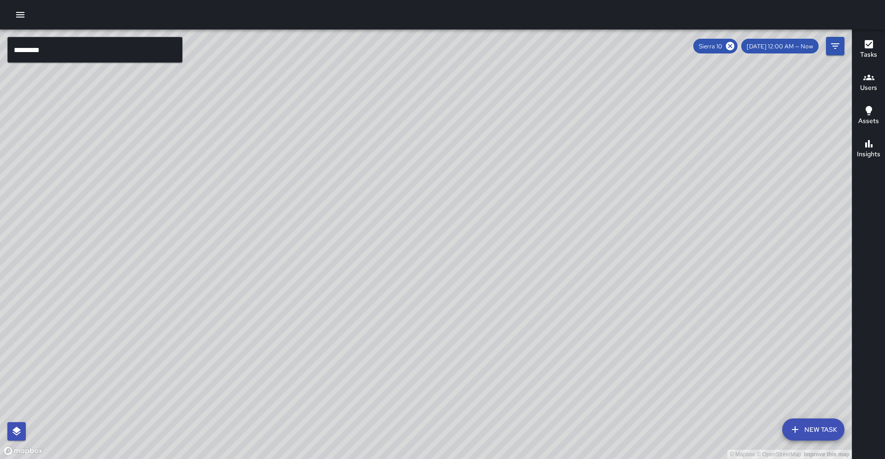
drag, startPoint x: 223, startPoint y: 340, endPoint x: 205, endPoint y: 360, distance: 26.7
click at [205, 360] on div "© Mapbox © OpenStreetMap Improve this map" at bounding box center [425, 243] width 851 height 429
drag, startPoint x: 236, startPoint y: 244, endPoint x: 207, endPoint y: 306, distance: 69.1
click at [207, 306] on div "© Mapbox © OpenStreetMap Improve this map" at bounding box center [425, 243] width 851 height 429
drag, startPoint x: 312, startPoint y: 220, endPoint x: 229, endPoint y: 285, distance: 104.7
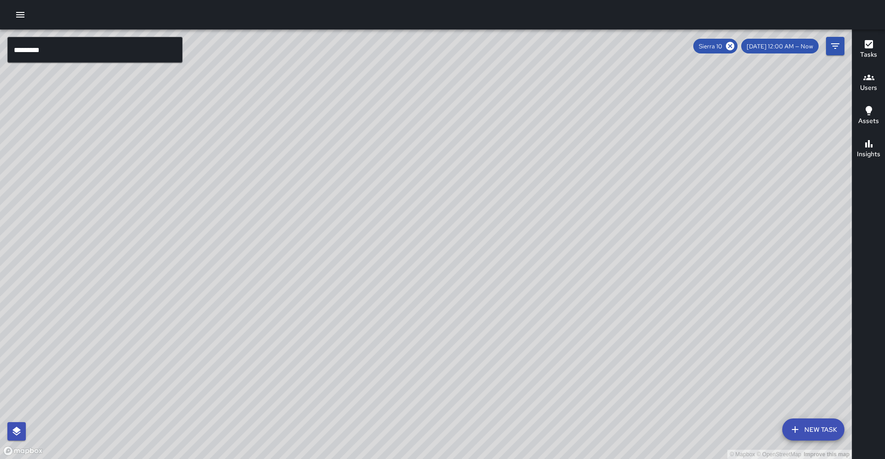
click at [229, 285] on div "© Mapbox © OpenStreetMap Improve this map" at bounding box center [425, 243] width 851 height 429
drag, startPoint x: 266, startPoint y: 183, endPoint x: 215, endPoint y: 326, distance: 151.7
click at [215, 326] on div "© Mapbox © OpenStreetMap Improve this map" at bounding box center [425, 243] width 851 height 429
drag, startPoint x: 268, startPoint y: 236, endPoint x: 228, endPoint y: 281, distance: 60.1
click at [228, 281] on div "© Mapbox © OpenStreetMap Improve this map" at bounding box center [425, 243] width 851 height 429
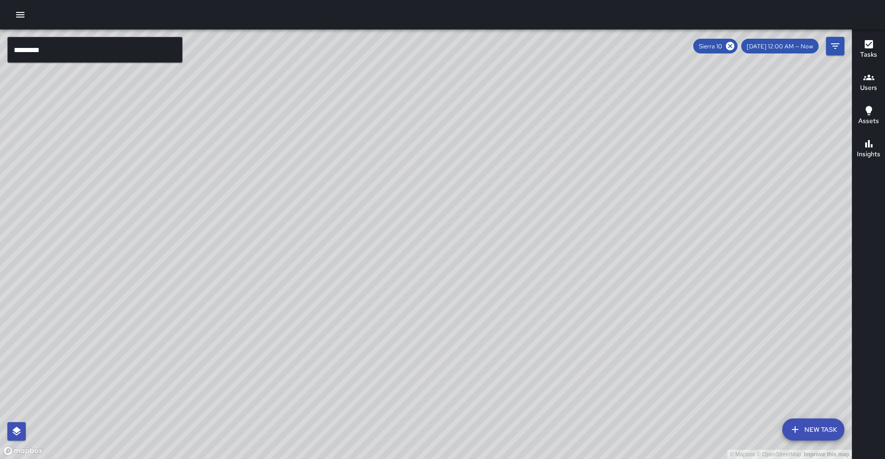
click at [271, 256] on div "© Mapbox © OpenStreetMap Improve this map" at bounding box center [425, 243] width 851 height 429
click at [243, 278] on div "© Mapbox © OpenStreetMap Improve this map" at bounding box center [425, 243] width 851 height 429
drag, startPoint x: 307, startPoint y: 170, endPoint x: 163, endPoint y: 250, distance: 165.2
click at [175, 344] on div "© Mapbox © OpenStreetMap Improve this map" at bounding box center [425, 243] width 851 height 429
drag, startPoint x: 229, startPoint y: 225, endPoint x: 244, endPoint y: 174, distance: 53.2
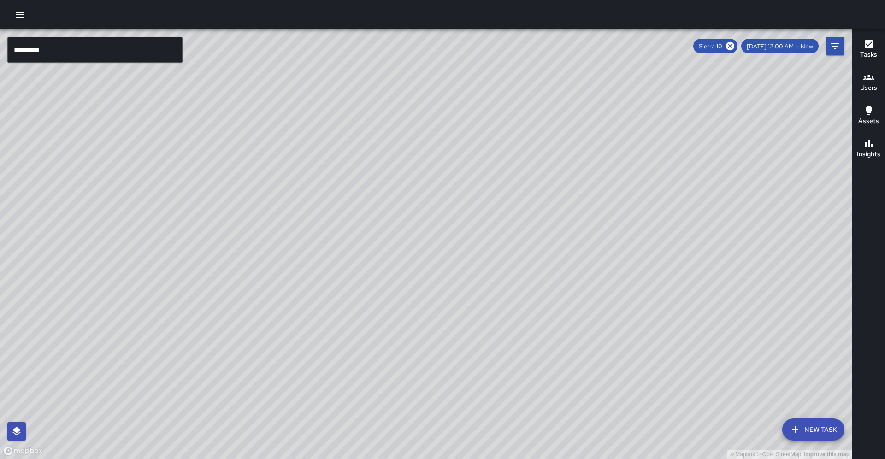
click at [244, 174] on div "© Mapbox © OpenStreetMap Improve this map" at bounding box center [425, 243] width 851 height 429
drag, startPoint x: 235, startPoint y: 252, endPoint x: 277, endPoint y: 141, distance: 119.1
click at [278, 135] on div "© Mapbox © OpenStreetMap Improve this map" at bounding box center [425, 243] width 851 height 429
drag, startPoint x: 235, startPoint y: 266, endPoint x: 324, endPoint y: 131, distance: 162.2
click at [328, 127] on div "© Mapbox © OpenStreetMap Improve this map" at bounding box center [425, 243] width 851 height 429
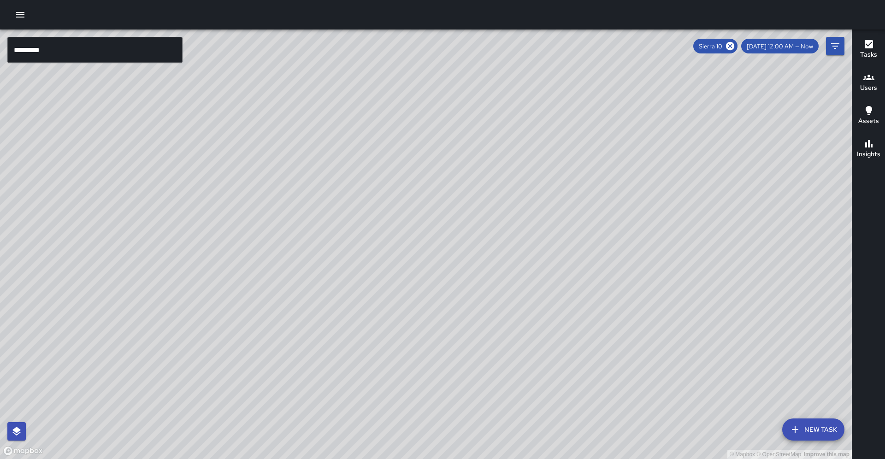
drag, startPoint x: 227, startPoint y: 244, endPoint x: 288, endPoint y: 196, distance: 78.1
click at [289, 194] on div "© Mapbox © OpenStreetMap Improve this map" at bounding box center [425, 243] width 851 height 429
drag, startPoint x: 249, startPoint y: 281, endPoint x: 251, endPoint y: 273, distance: 8.5
click at [251, 273] on div "© Mapbox © OpenStreetMap Improve this map" at bounding box center [425, 243] width 851 height 429
click at [735, 47] on icon at bounding box center [730, 46] width 10 height 10
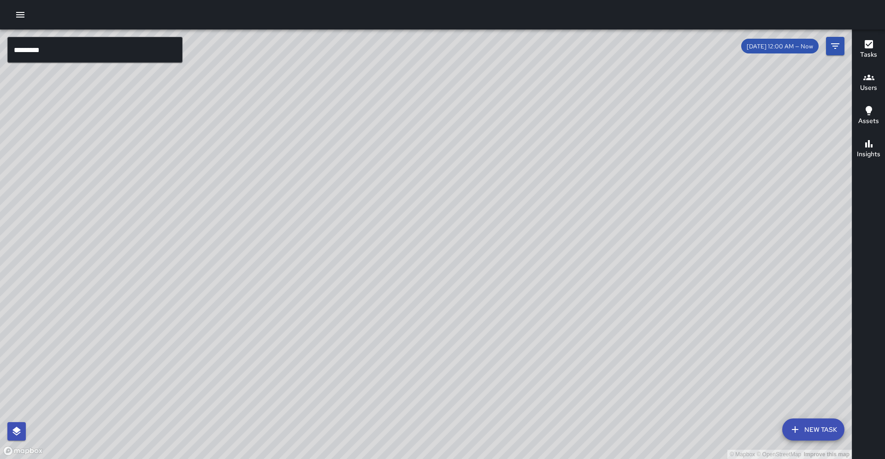
drag, startPoint x: 465, startPoint y: 176, endPoint x: 280, endPoint y: 325, distance: 236.9
click at [280, 325] on div "© Mapbox © OpenStreetMap Improve this map" at bounding box center [425, 243] width 851 height 429
drag, startPoint x: 280, startPoint y: 324, endPoint x: 315, endPoint y: 257, distance: 75.4
click at [315, 257] on div "© Mapbox © OpenStreetMap Improve this map" at bounding box center [425, 243] width 851 height 429
click at [88, 50] on input "*********" at bounding box center [94, 50] width 175 height 26
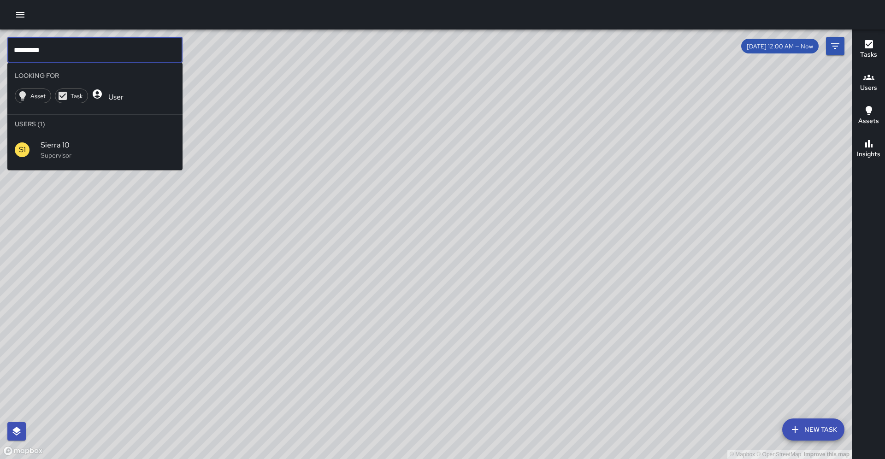
click at [53, 140] on div "Sierra 10 Supervisor" at bounding box center [108, 150] width 135 height 20
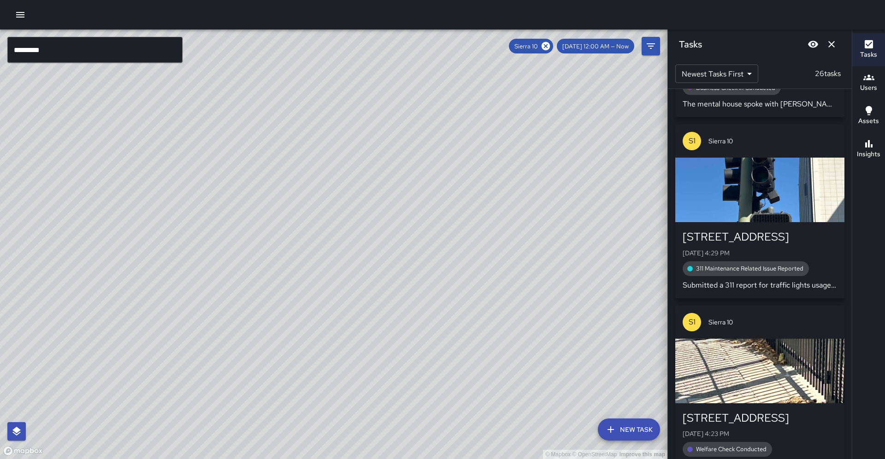
drag, startPoint x: 229, startPoint y: 325, endPoint x: 449, endPoint y: 267, distance: 226.9
click at [464, 264] on div "© Mapbox © OpenStreetMap Improve this map" at bounding box center [333, 243] width 667 height 429
drag, startPoint x: 346, startPoint y: 321, endPoint x: 383, endPoint y: 304, distance: 40.4
click at [383, 304] on div "© Mapbox © OpenStreetMap Improve this map" at bounding box center [333, 243] width 667 height 429
click at [551, 49] on icon at bounding box center [545, 46] width 10 height 10
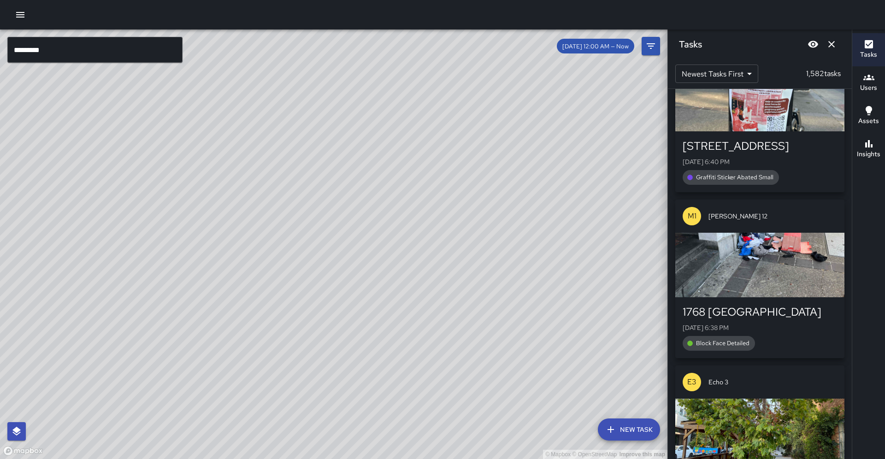
drag, startPoint x: 461, startPoint y: 184, endPoint x: 374, endPoint y: 246, distance: 106.4
click at [376, 246] on div "© Mapbox © OpenStreetMap Improve this map" at bounding box center [333, 243] width 667 height 429
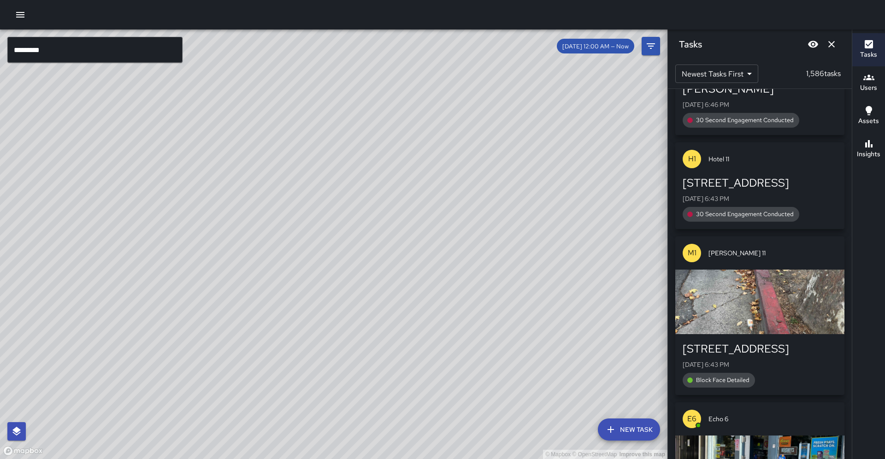
click at [106, 42] on input "*********" at bounding box center [94, 50] width 175 height 26
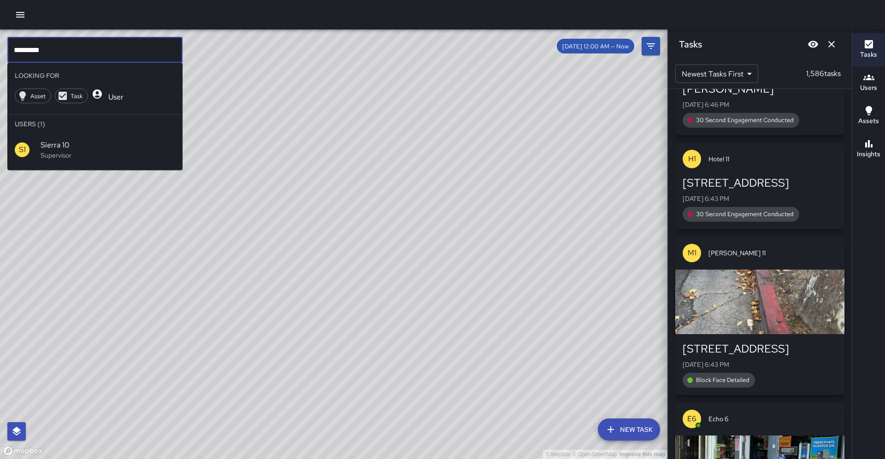
click at [128, 57] on input "*********" at bounding box center [94, 50] width 175 height 26
click at [92, 151] on p "Supervisor" at bounding box center [108, 155] width 135 height 9
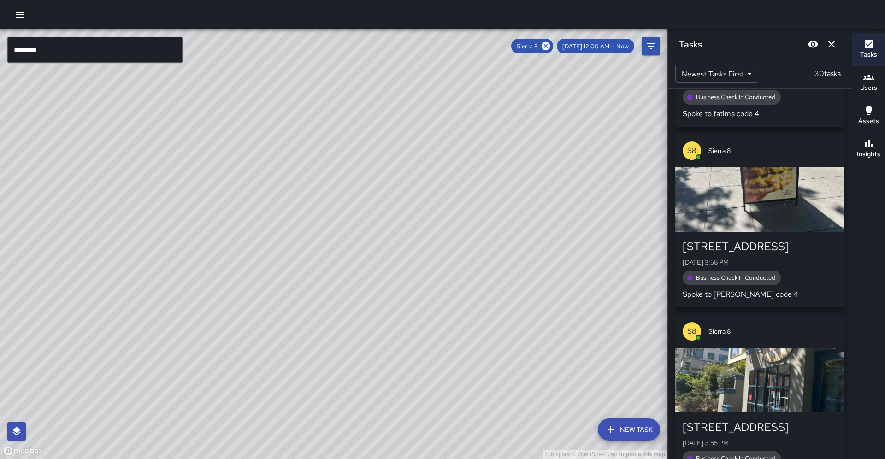
drag, startPoint x: 290, startPoint y: 184, endPoint x: 120, endPoint y: 290, distance: 200.3
click at [120, 290] on div "© Mapbox © OpenStreetMap Improve this map" at bounding box center [333, 243] width 667 height 429
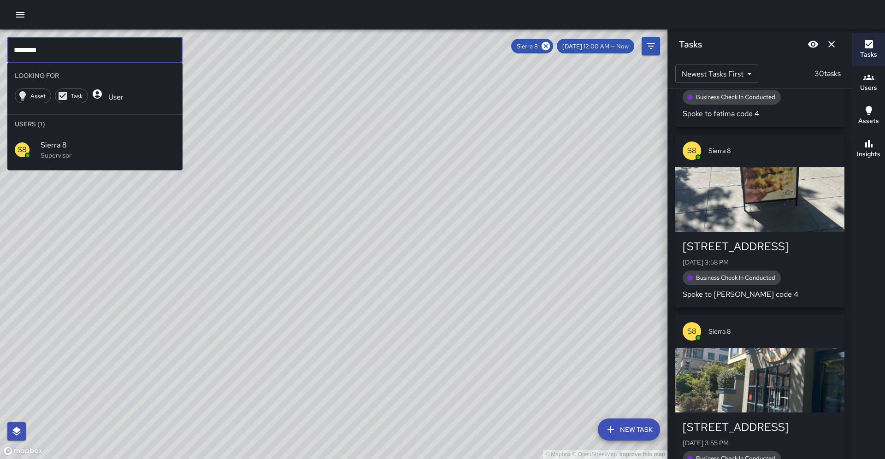
click at [123, 44] on input "********" at bounding box center [94, 50] width 175 height 26
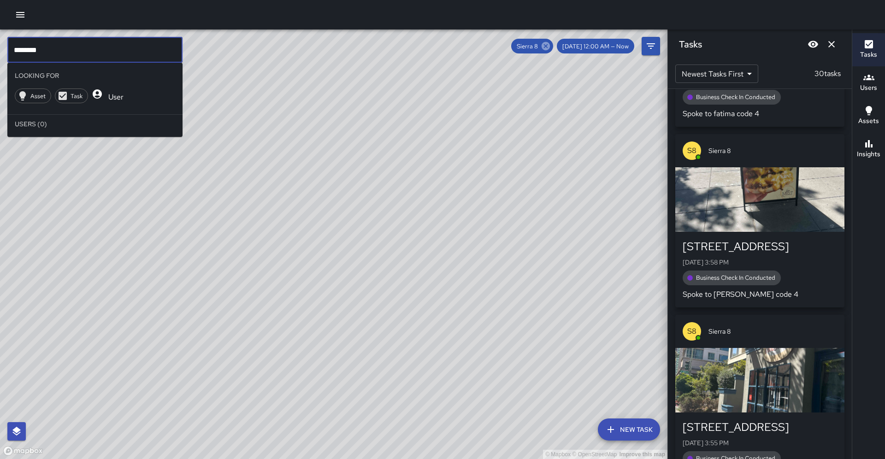
type input "********"
click at [550, 48] on icon at bounding box center [545, 46] width 8 height 8
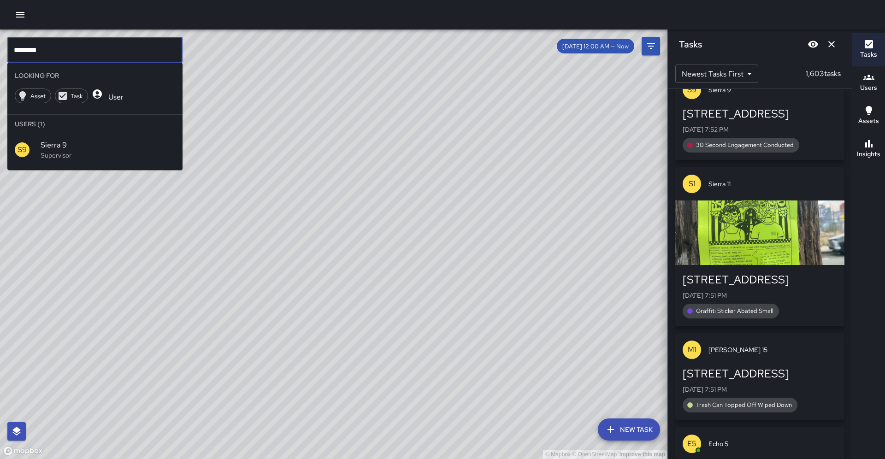
click at [88, 42] on input "********" at bounding box center [94, 50] width 175 height 26
click at [83, 57] on input "********" at bounding box center [94, 50] width 175 height 26
click at [101, 152] on div "S9 Sierra 9 Supervisor" at bounding box center [94, 149] width 175 height 33
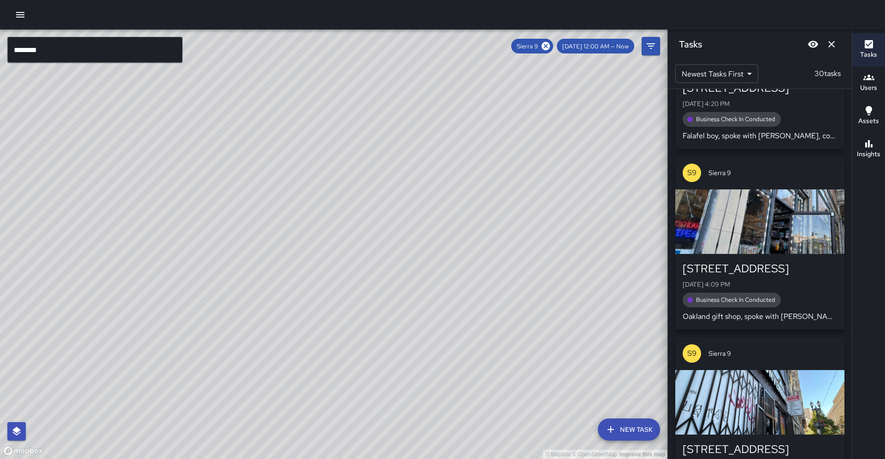
drag, startPoint x: 326, startPoint y: 449, endPoint x: 386, endPoint y: 356, distance: 110.9
click at [386, 356] on div "© Mapbox © OpenStreetMap Improve this map" at bounding box center [333, 243] width 667 height 429
drag, startPoint x: 109, startPoint y: 310, endPoint x: 184, endPoint y: 321, distance: 75.9
click at [184, 321] on div "© Mapbox © OpenStreetMap Improve this map" at bounding box center [333, 243] width 667 height 429
click at [884, 147] on button "Insights" at bounding box center [868, 149] width 33 height 33
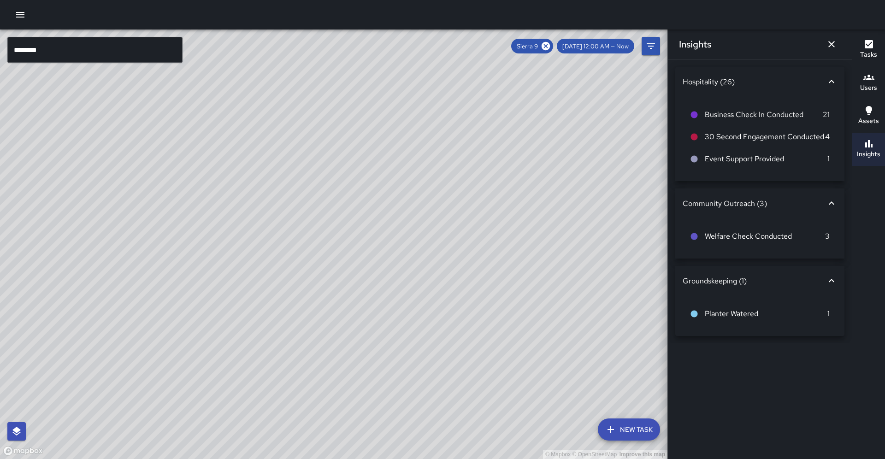
scroll to position [0, 0]
click at [830, 46] on icon "Dismiss" at bounding box center [831, 44] width 6 height 6
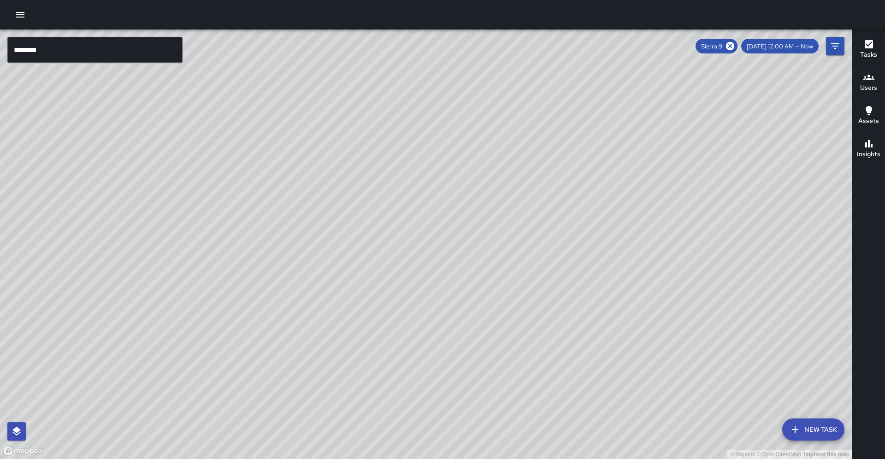
drag, startPoint x: 627, startPoint y: 112, endPoint x: 592, endPoint y: 146, distance: 48.5
click at [592, 146] on div "© Mapbox © OpenStreetMap Improve this map" at bounding box center [425, 243] width 851 height 429
drag, startPoint x: 602, startPoint y: 144, endPoint x: 591, endPoint y: 169, distance: 27.2
click at [591, 169] on div "© Mapbox © OpenStreetMap Improve this map" at bounding box center [425, 243] width 851 height 429
drag, startPoint x: 638, startPoint y: 100, endPoint x: 595, endPoint y: 123, distance: 49.5
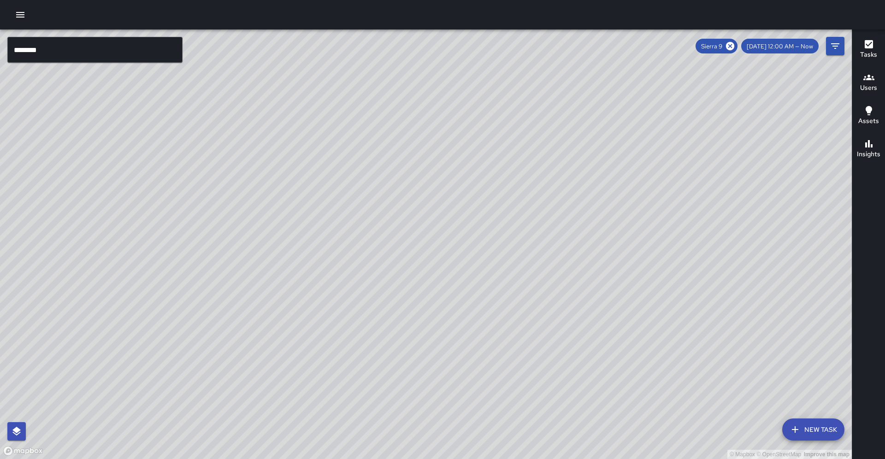
click at [595, 123] on div "© Mapbox © OpenStreetMap Improve this map" at bounding box center [425, 243] width 851 height 429
